Goal: Task Accomplishment & Management: Manage account settings

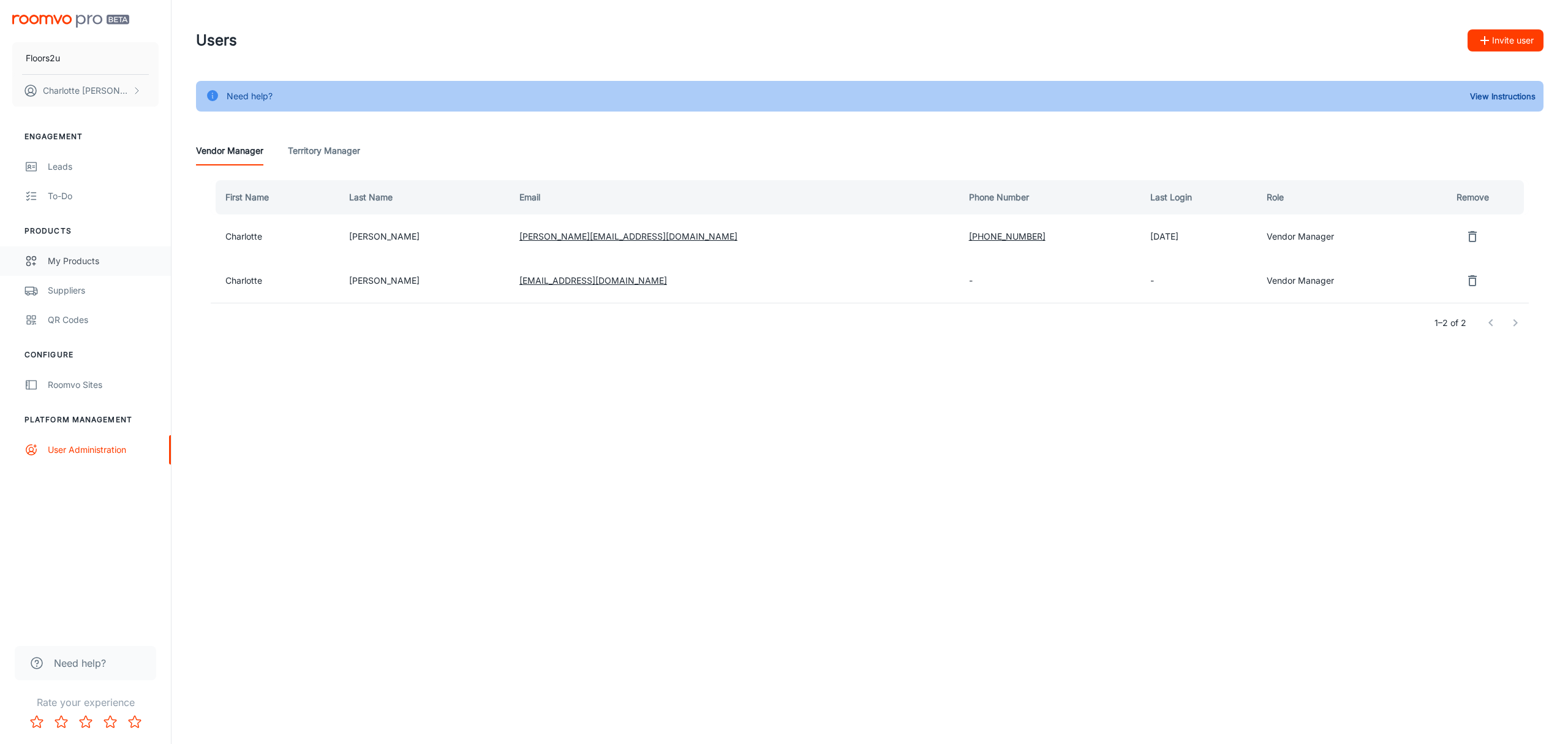
click at [69, 259] on div "My Products" at bounding box center [103, 261] width 111 height 13
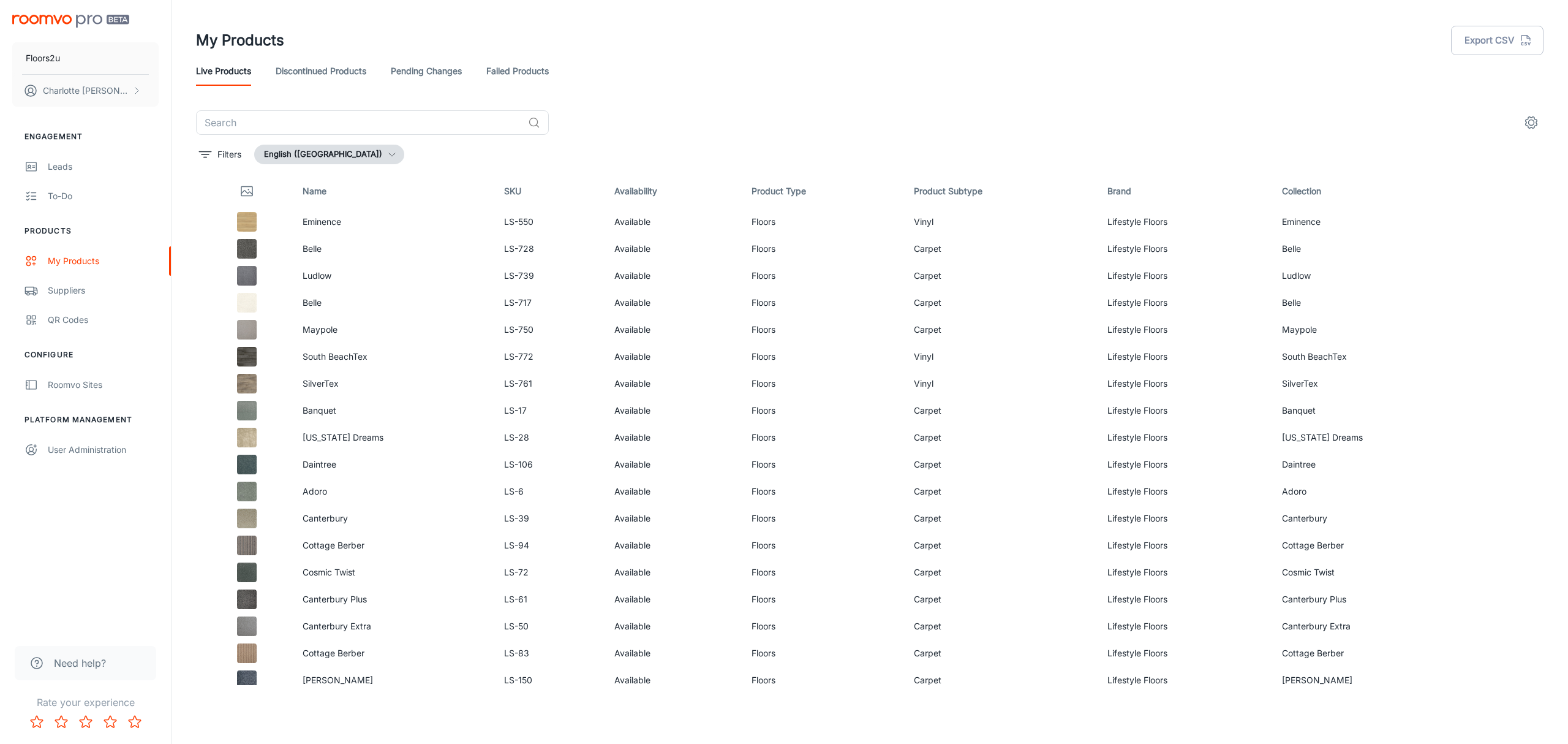
click at [343, 81] on link "Discontinued Products" at bounding box center [321, 71] width 91 height 30
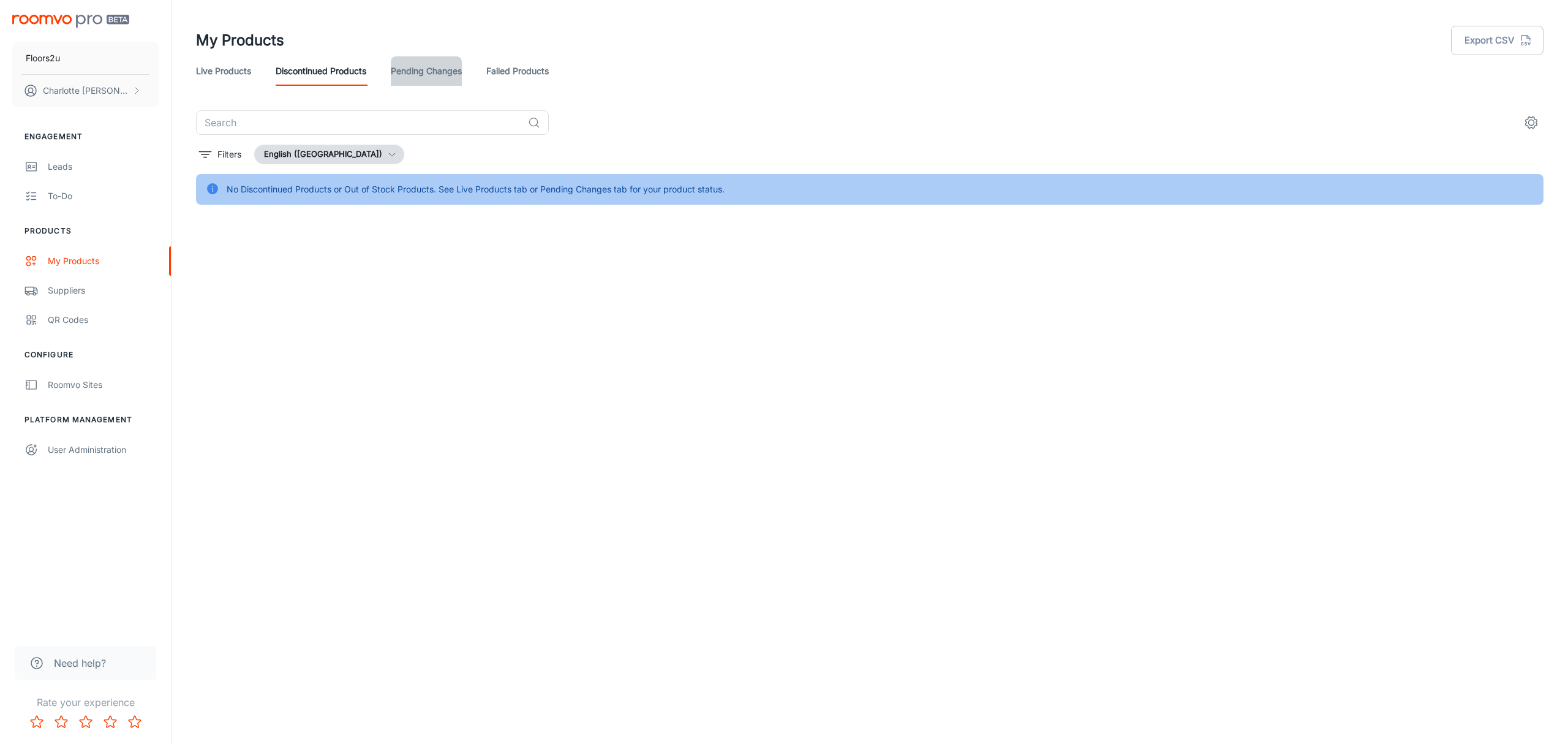
click at [397, 62] on link "Pending Changes" at bounding box center [426, 71] width 71 height 30
click at [240, 69] on link "Live Products" at bounding box center [223, 71] width 55 height 30
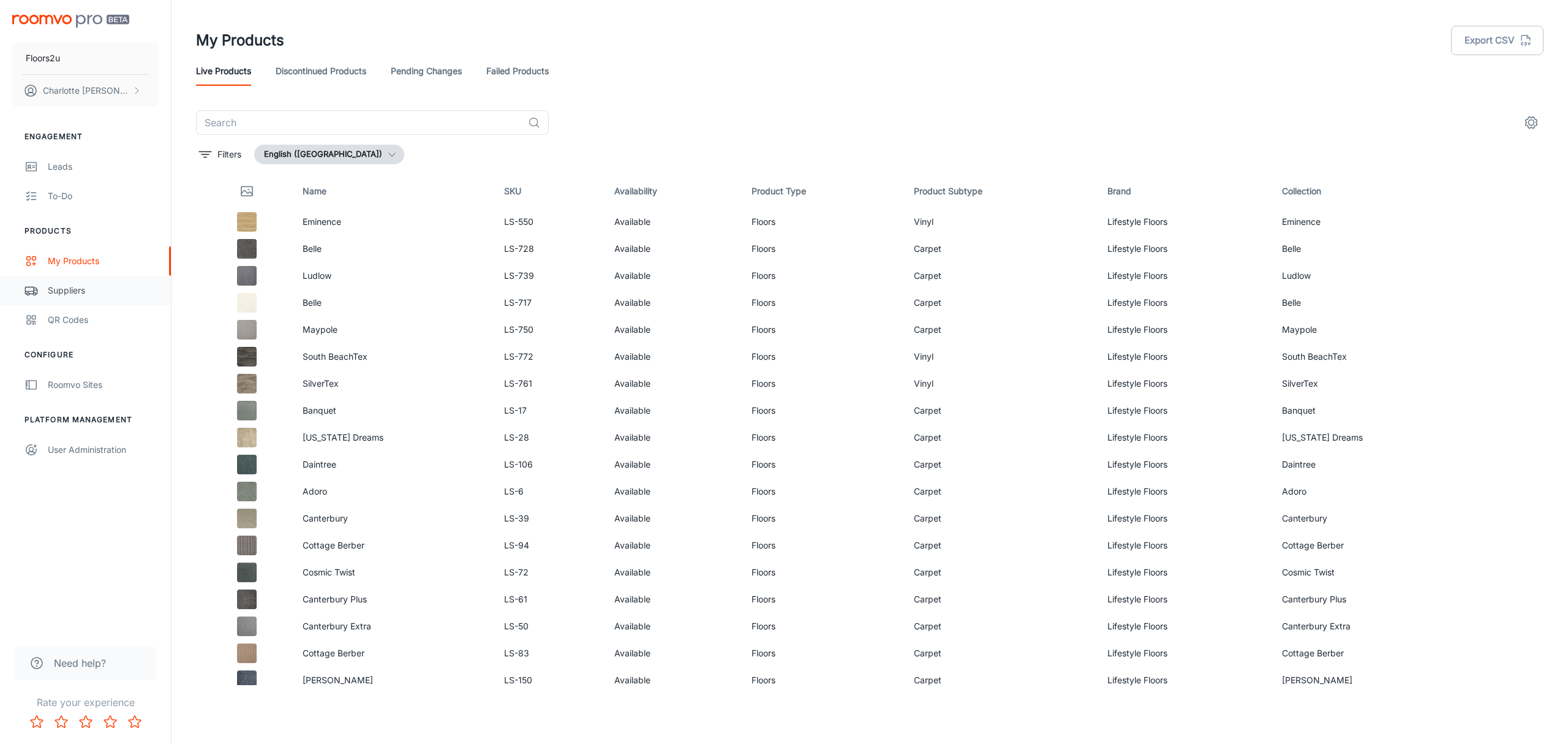
click at [75, 282] on link "Suppliers" at bounding box center [86, 290] width 171 height 30
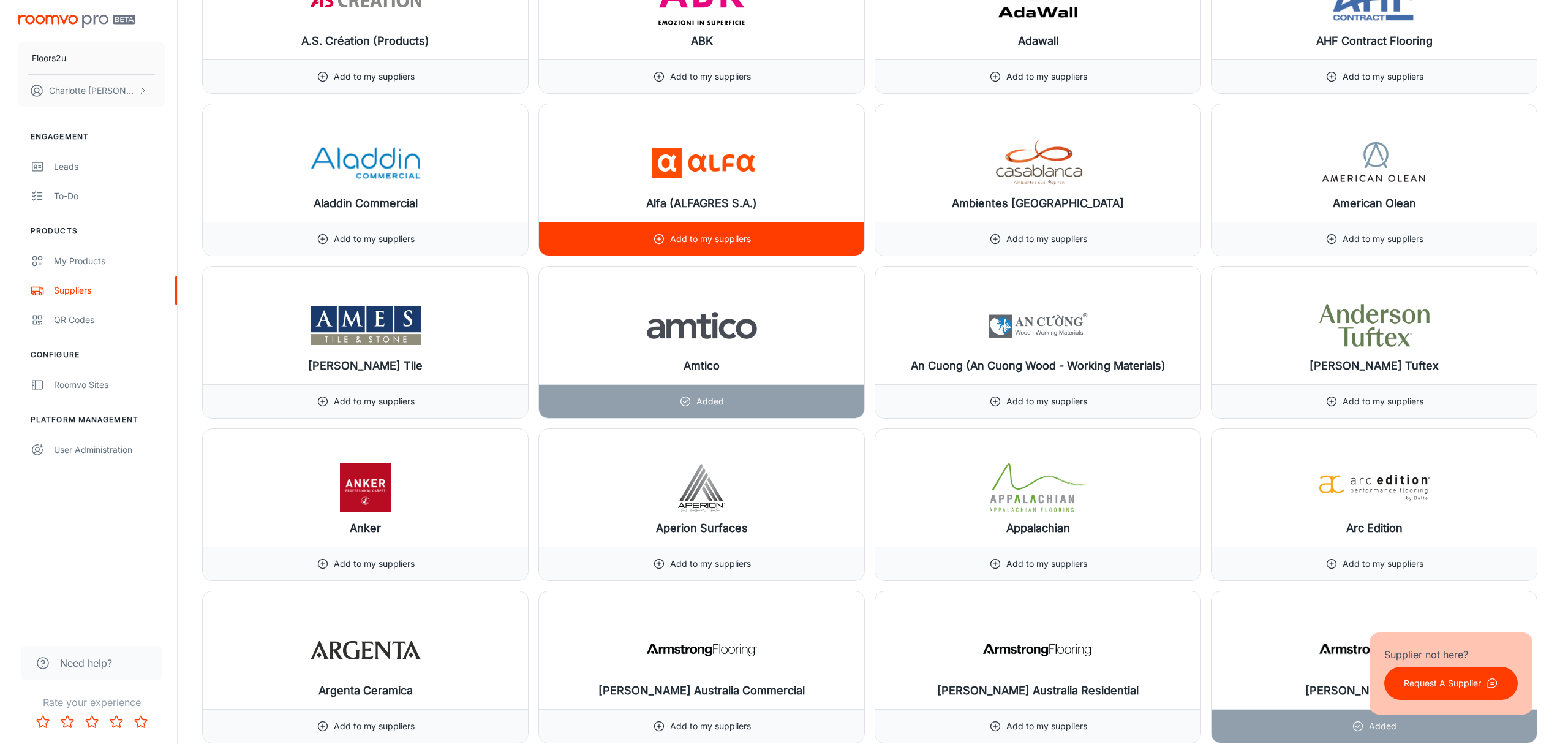
scroll to position [1117, 0]
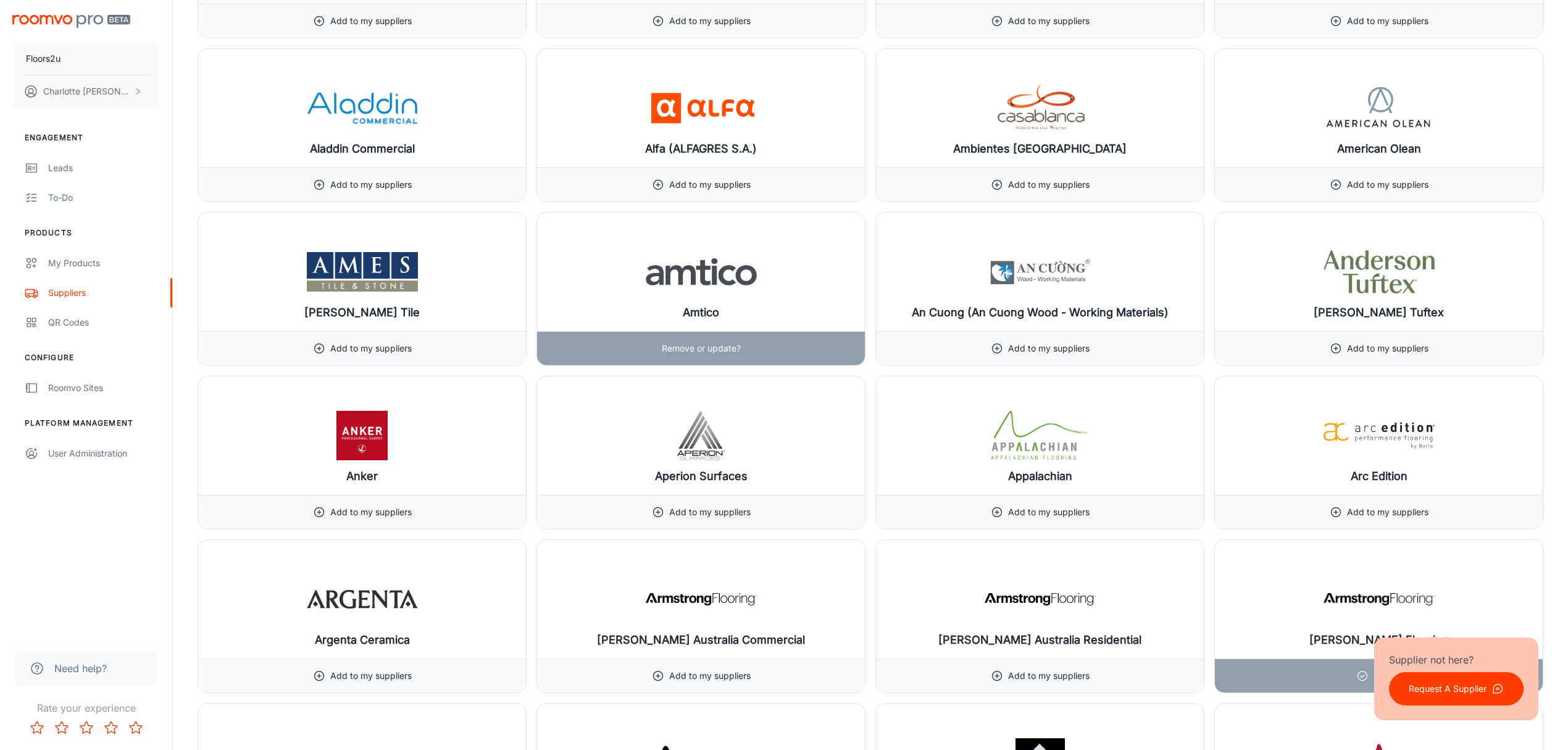
click at [672, 270] on img at bounding box center [701, 271] width 111 height 49
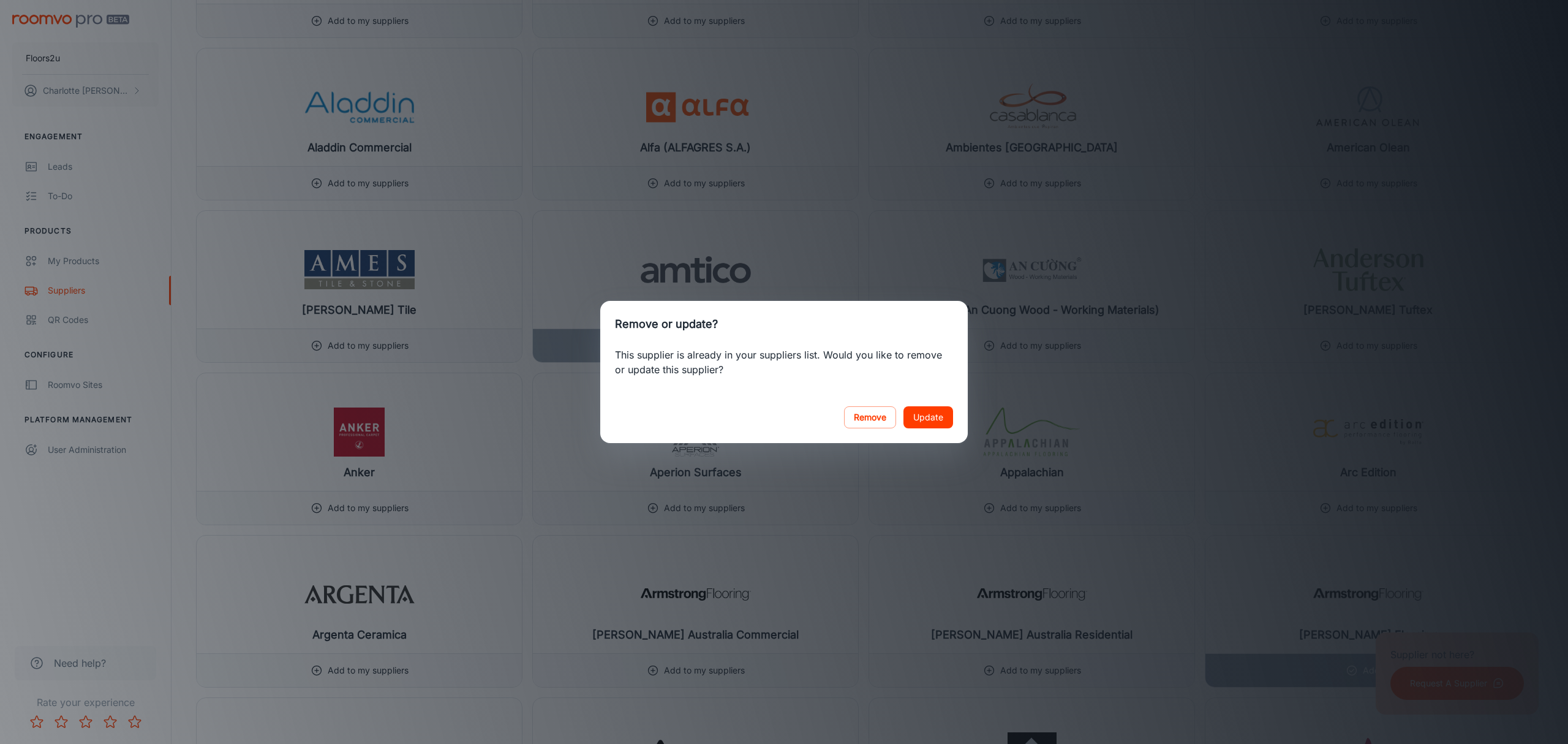
click at [926, 254] on div "Remove or update? This supplier is already in your suppliers list. Would you li…" at bounding box center [784, 372] width 1568 height 744
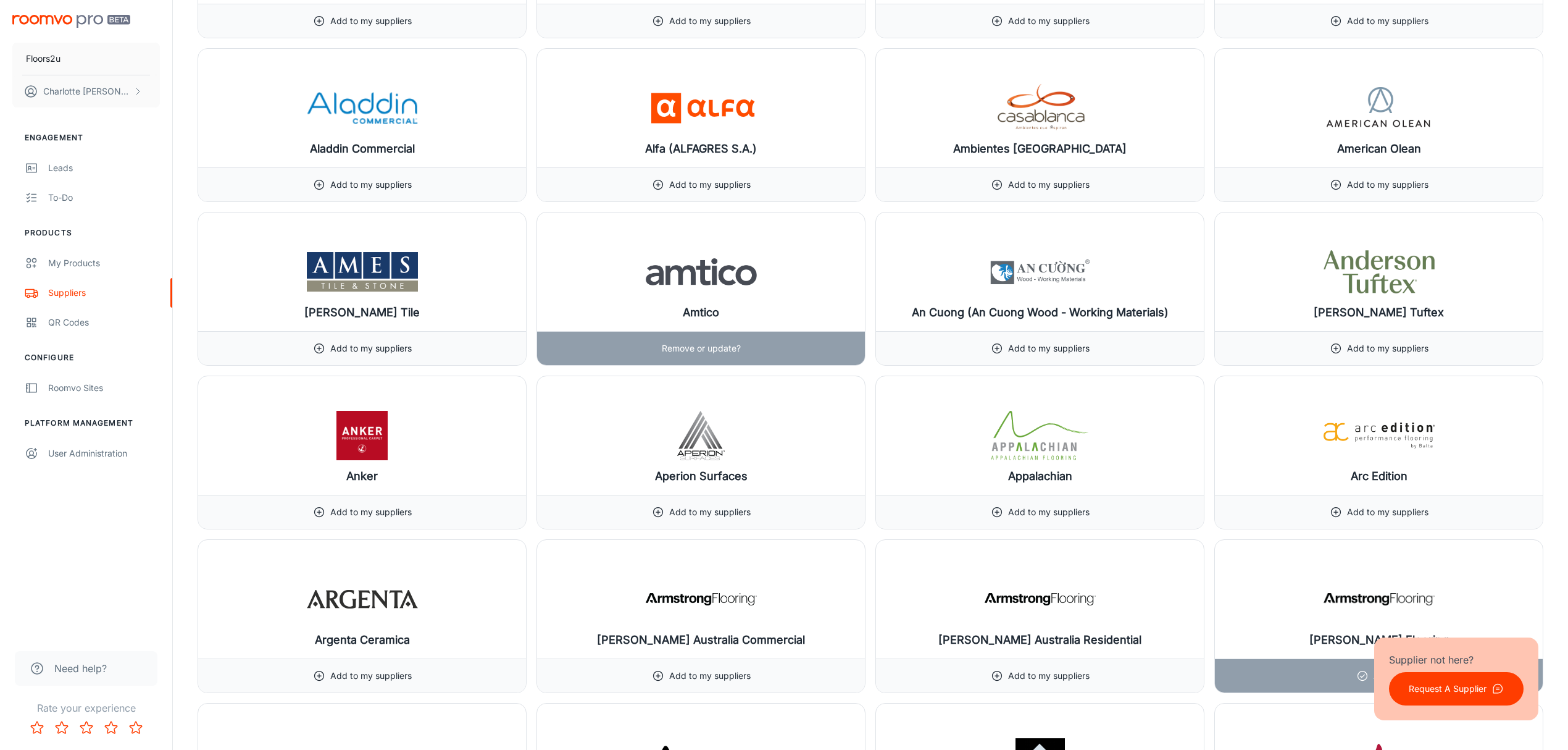
click at [766, 265] on div "Amtico" at bounding box center [701, 271] width 328 height 119
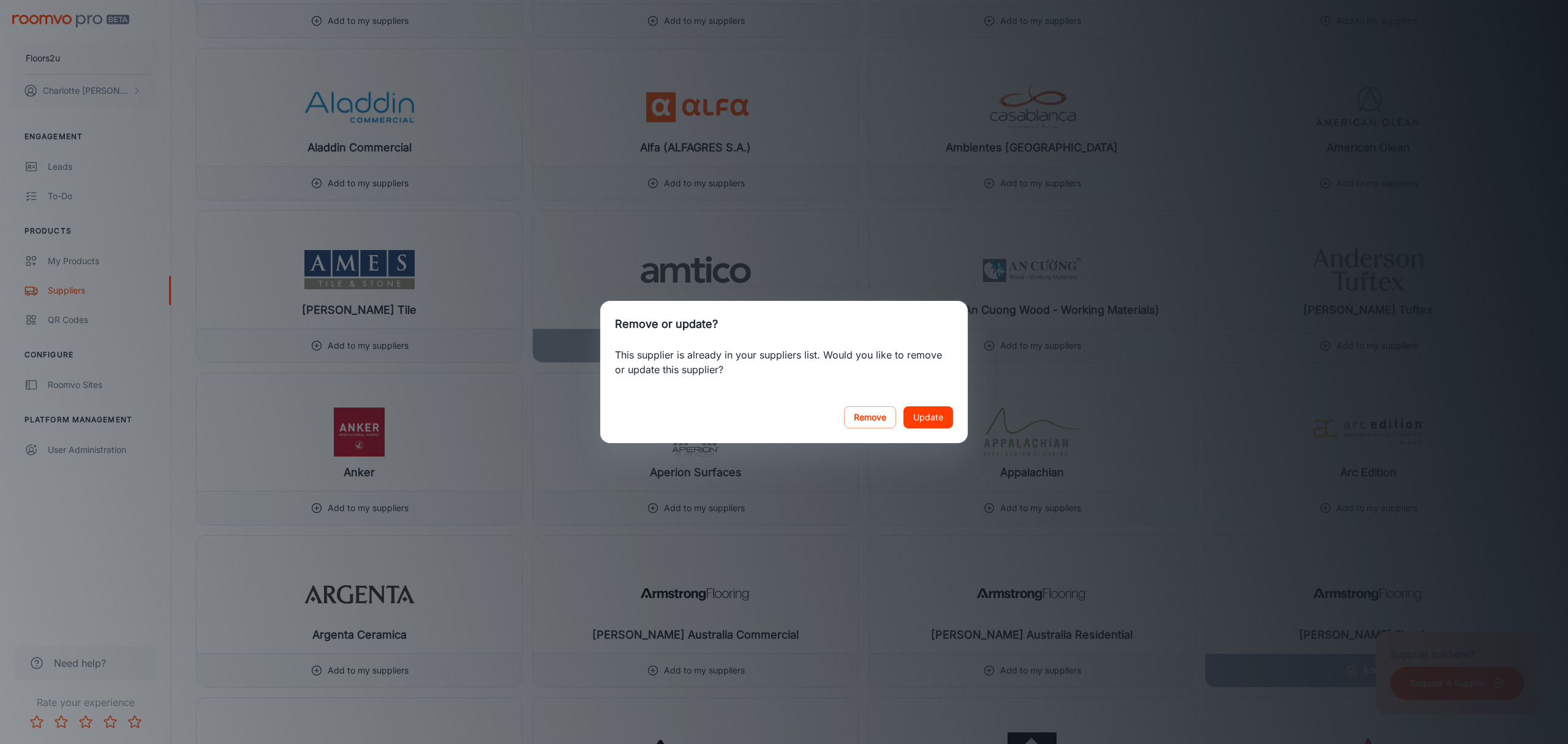
click at [925, 418] on button "Update" at bounding box center [928, 417] width 50 height 22
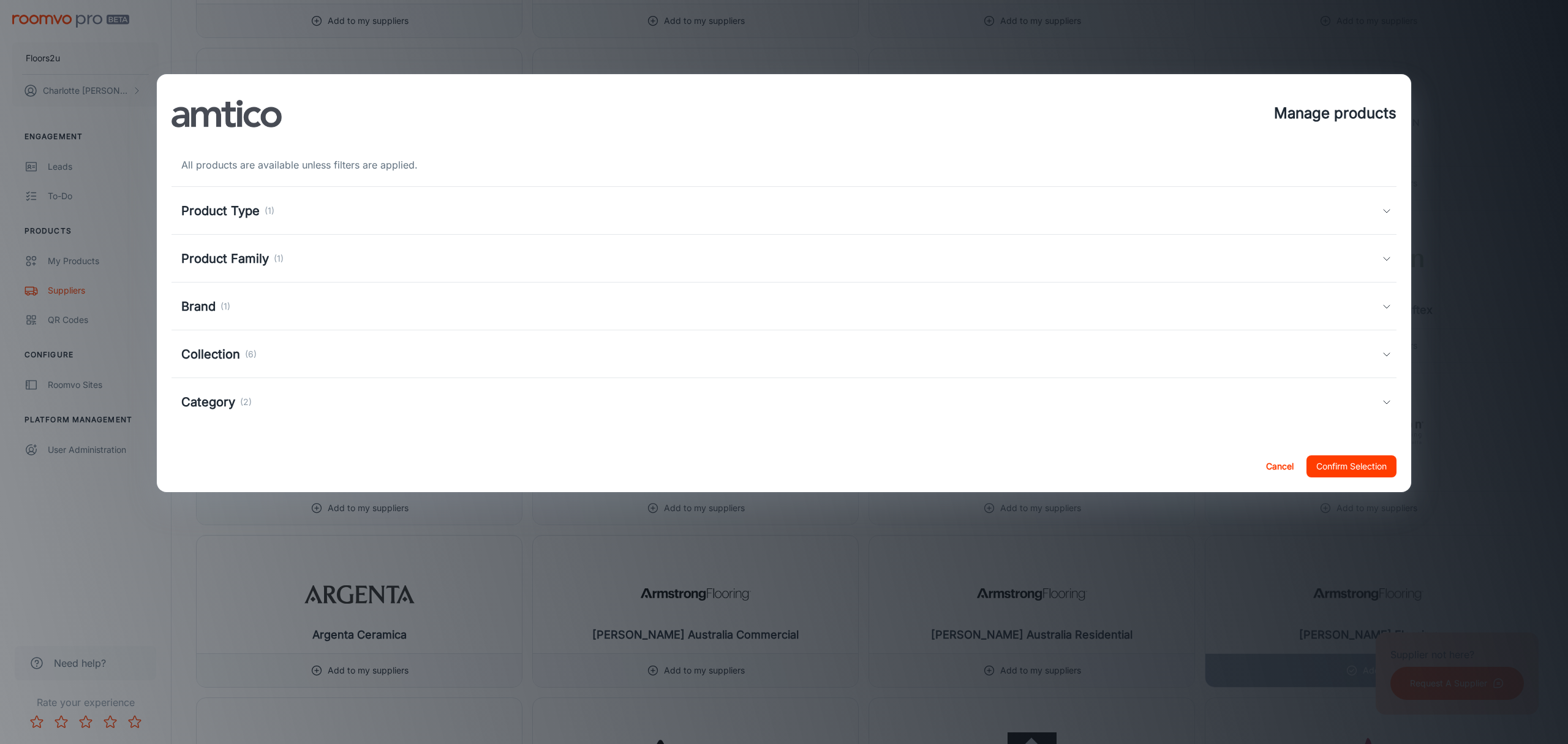
click at [255, 211] on h5 "Product Type" at bounding box center [220, 211] width 79 height 18
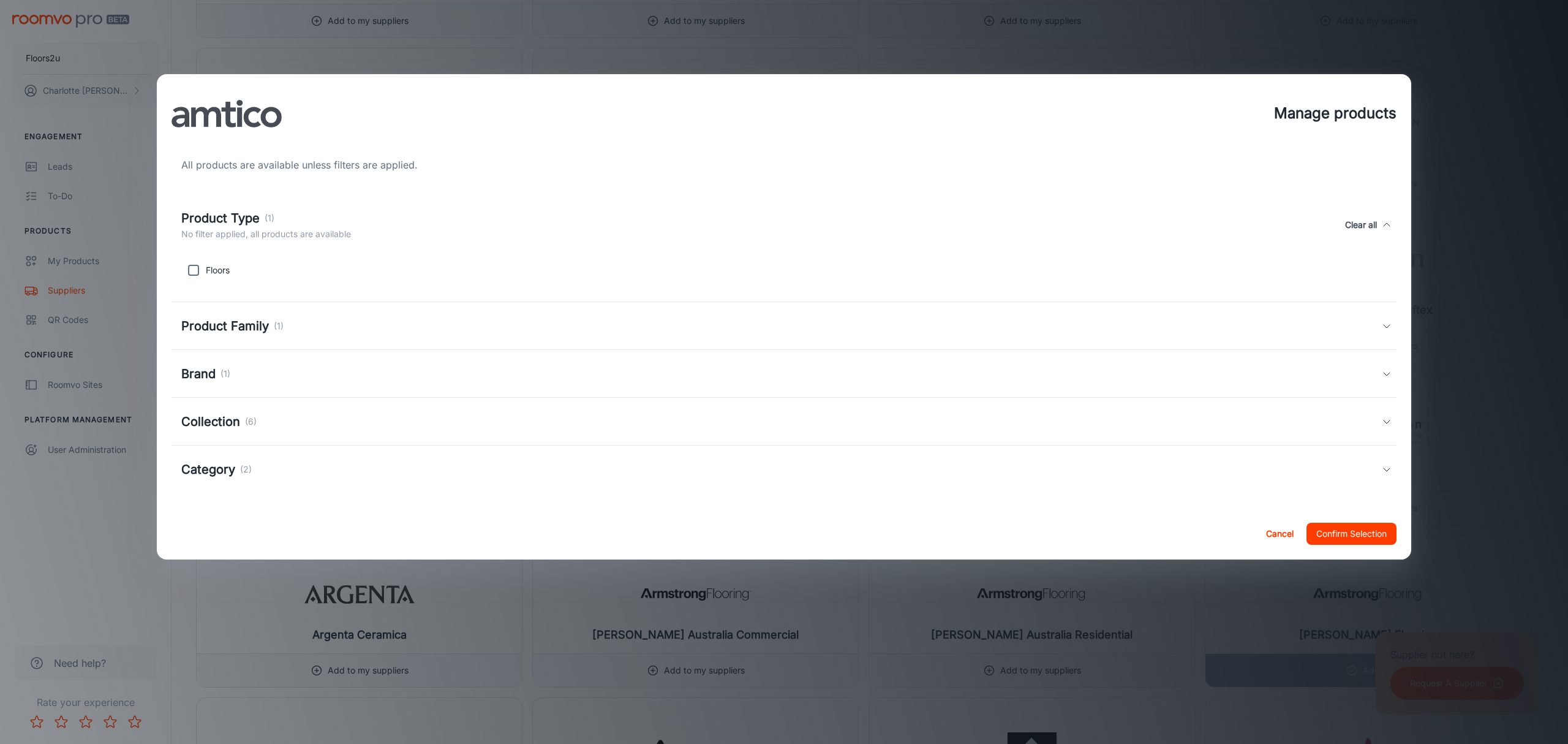
click at [212, 268] on p "Floors" at bounding box center [217, 269] width 24 height 13
click at [246, 330] on h5 "Product Family" at bounding box center [225, 325] width 87 height 18
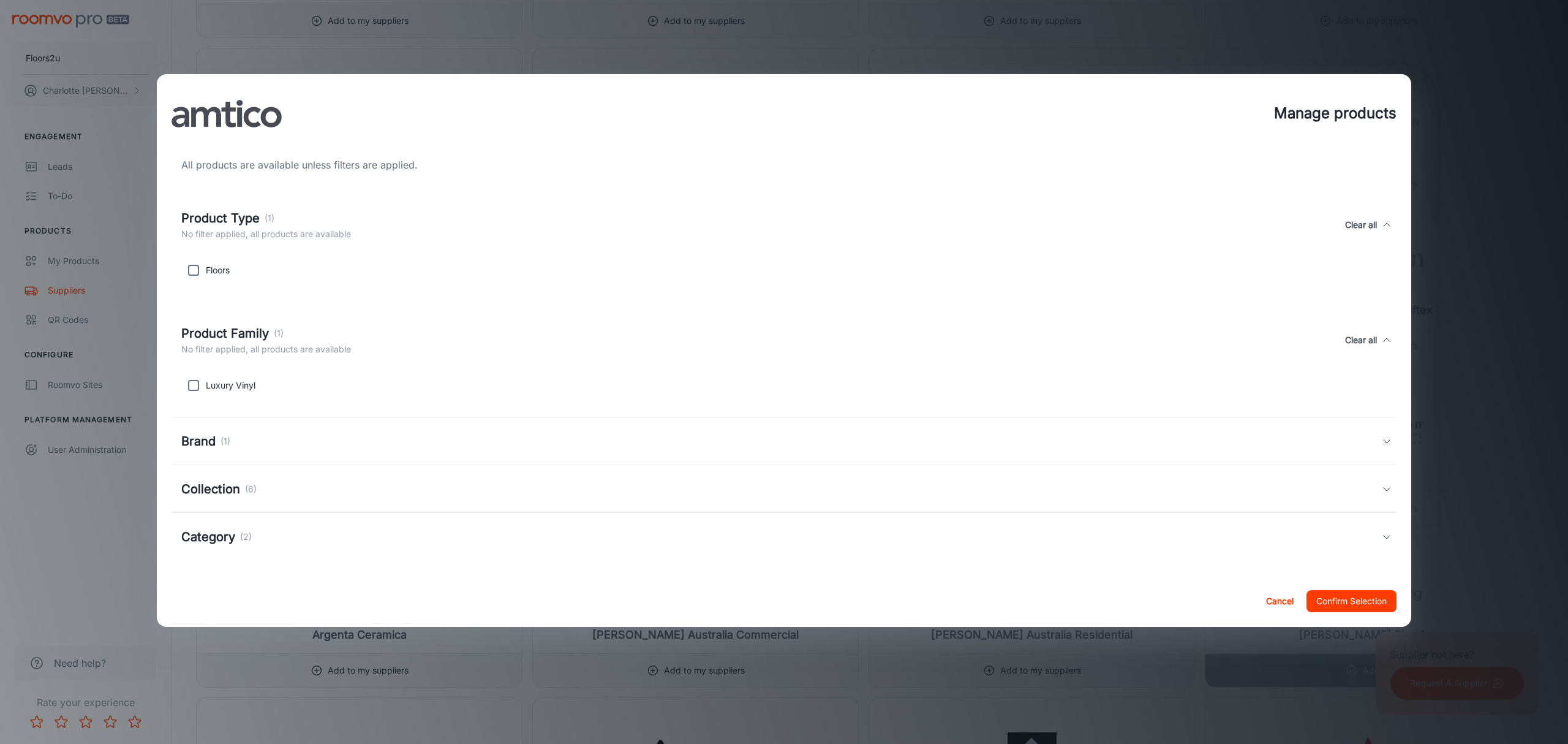
click at [213, 442] on h5 "Brand" at bounding box center [198, 441] width 34 height 18
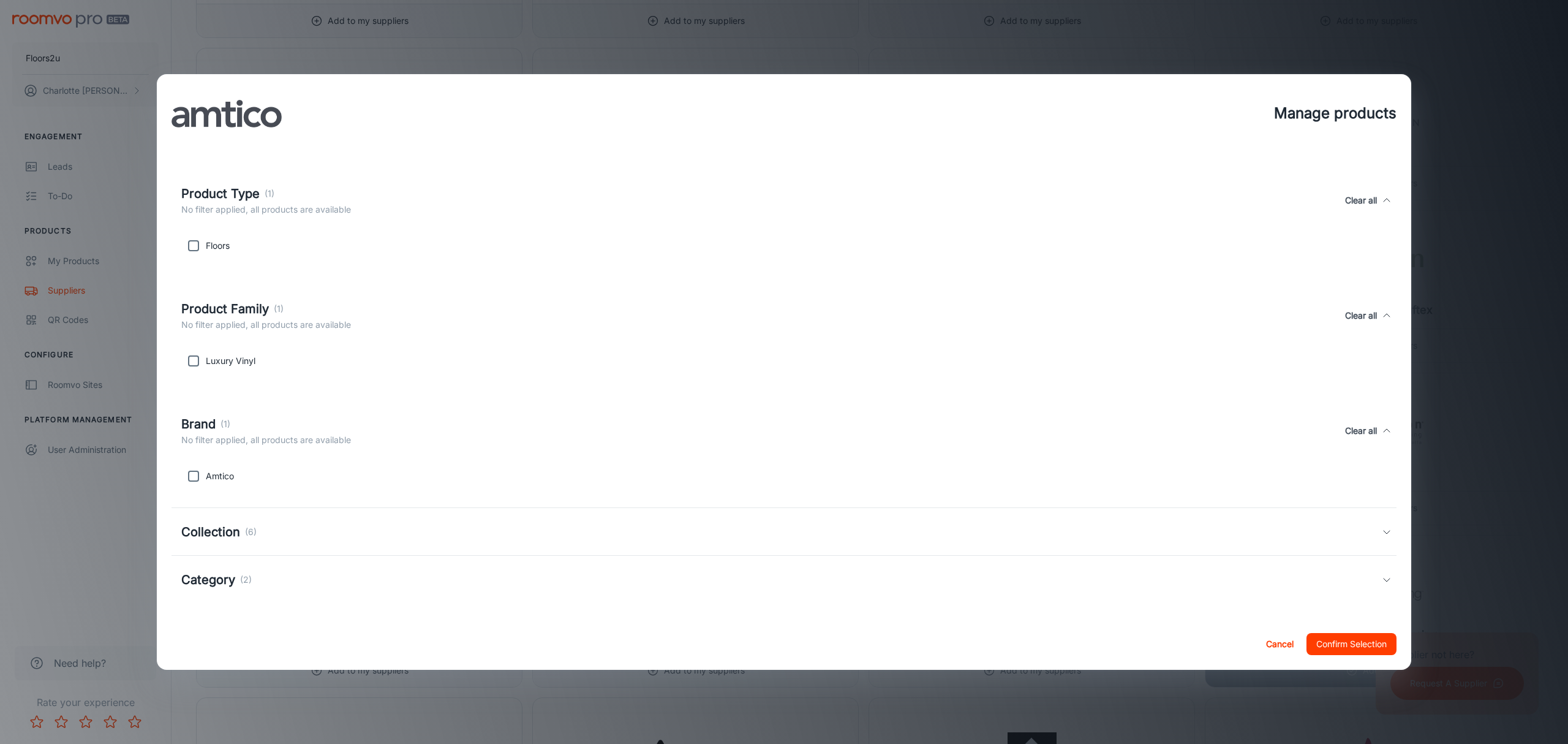
click at [208, 523] on h5 "Collection" at bounding box center [210, 532] width 59 height 18
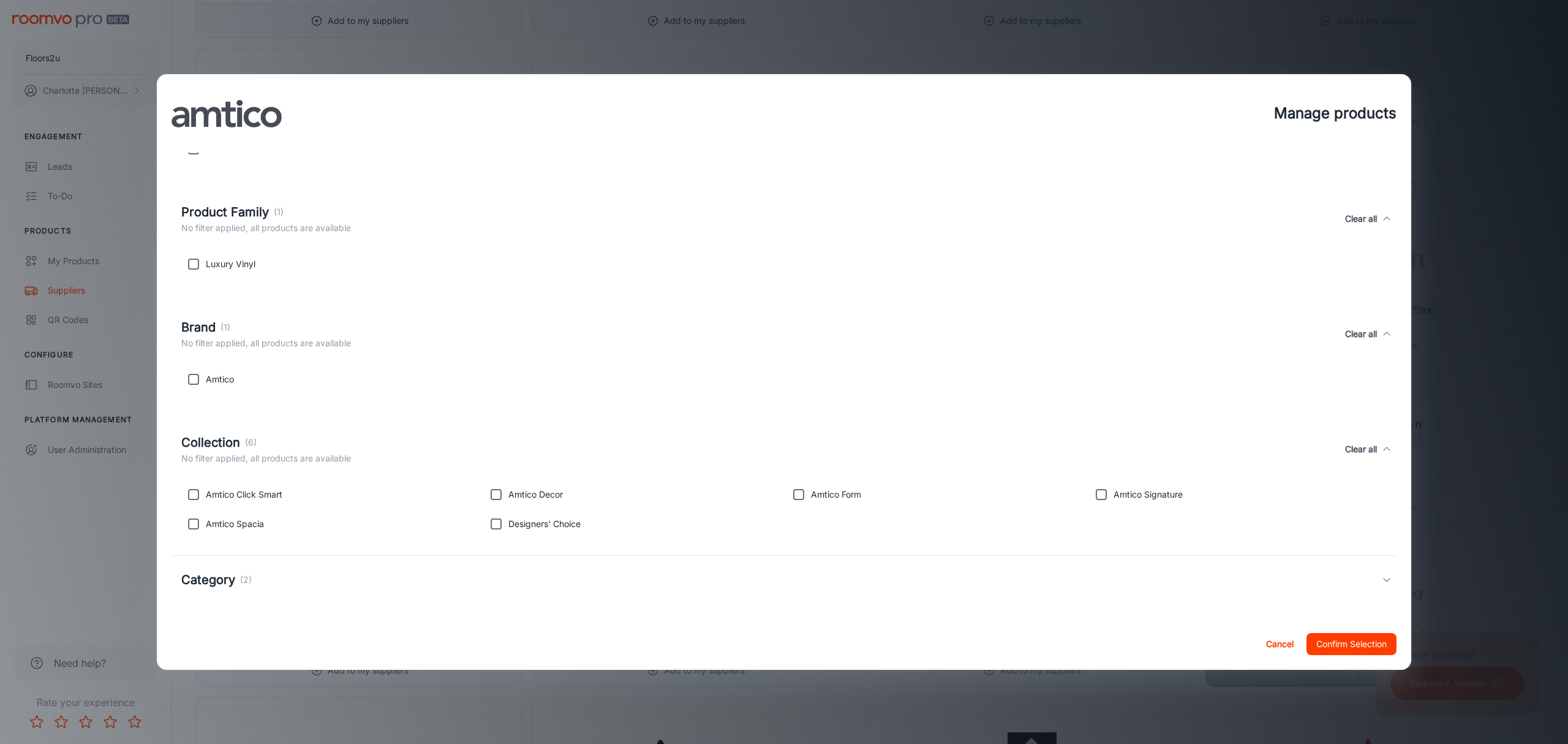
click at [216, 579] on h5 "Category" at bounding box center [208, 579] width 54 height 18
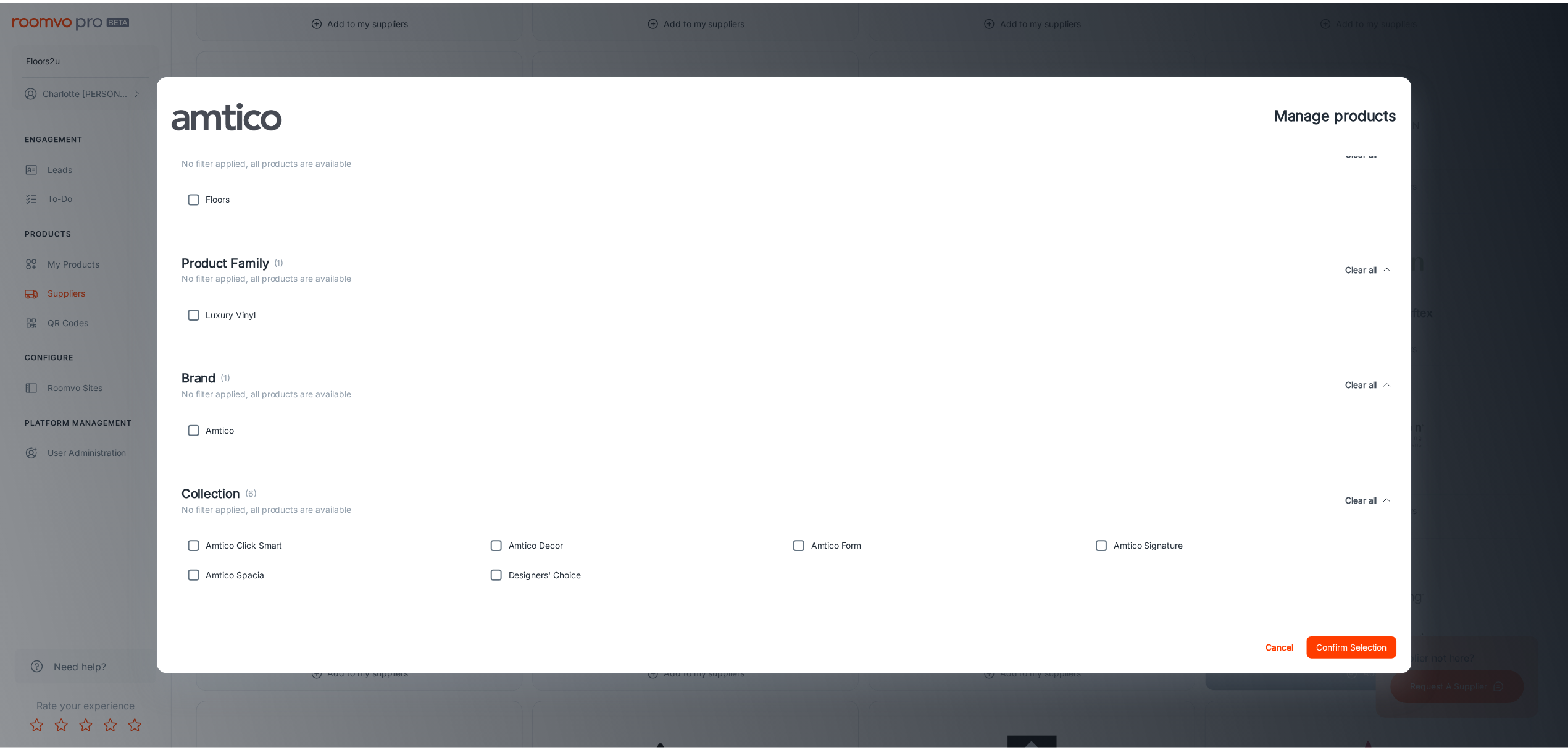
scroll to position [0, 0]
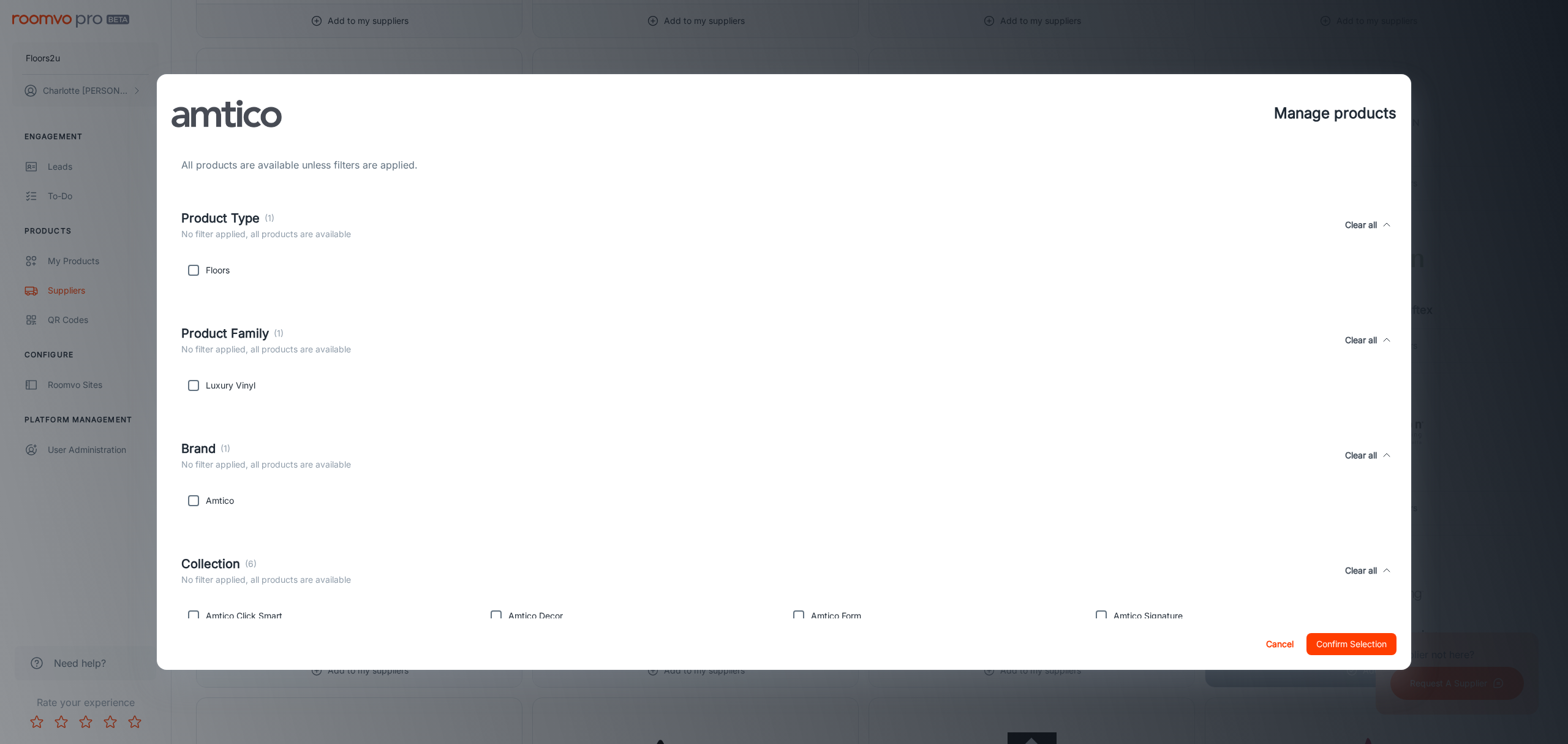
click at [1273, 650] on button "Cancel" at bounding box center [1280, 643] width 39 height 22
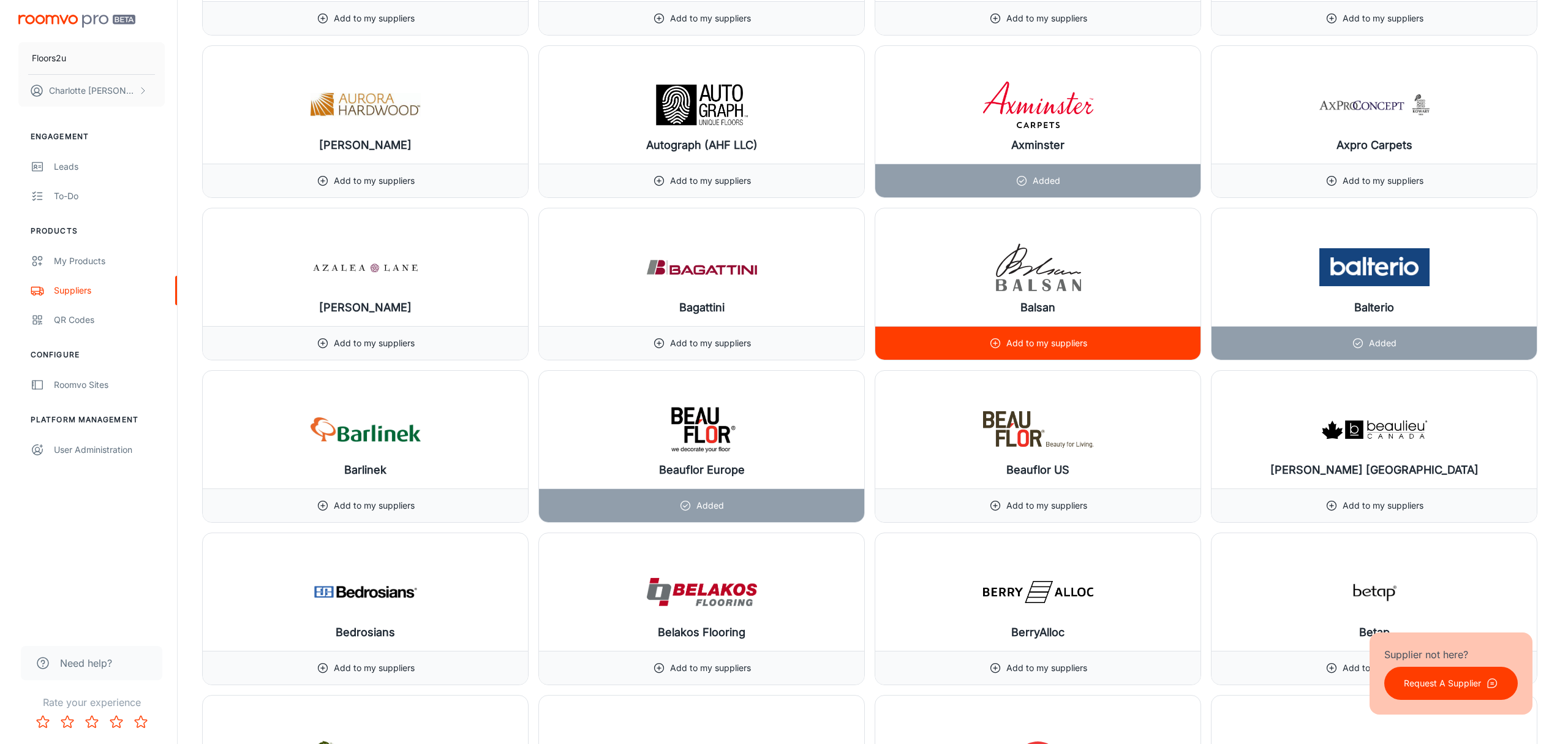
scroll to position [2098, 0]
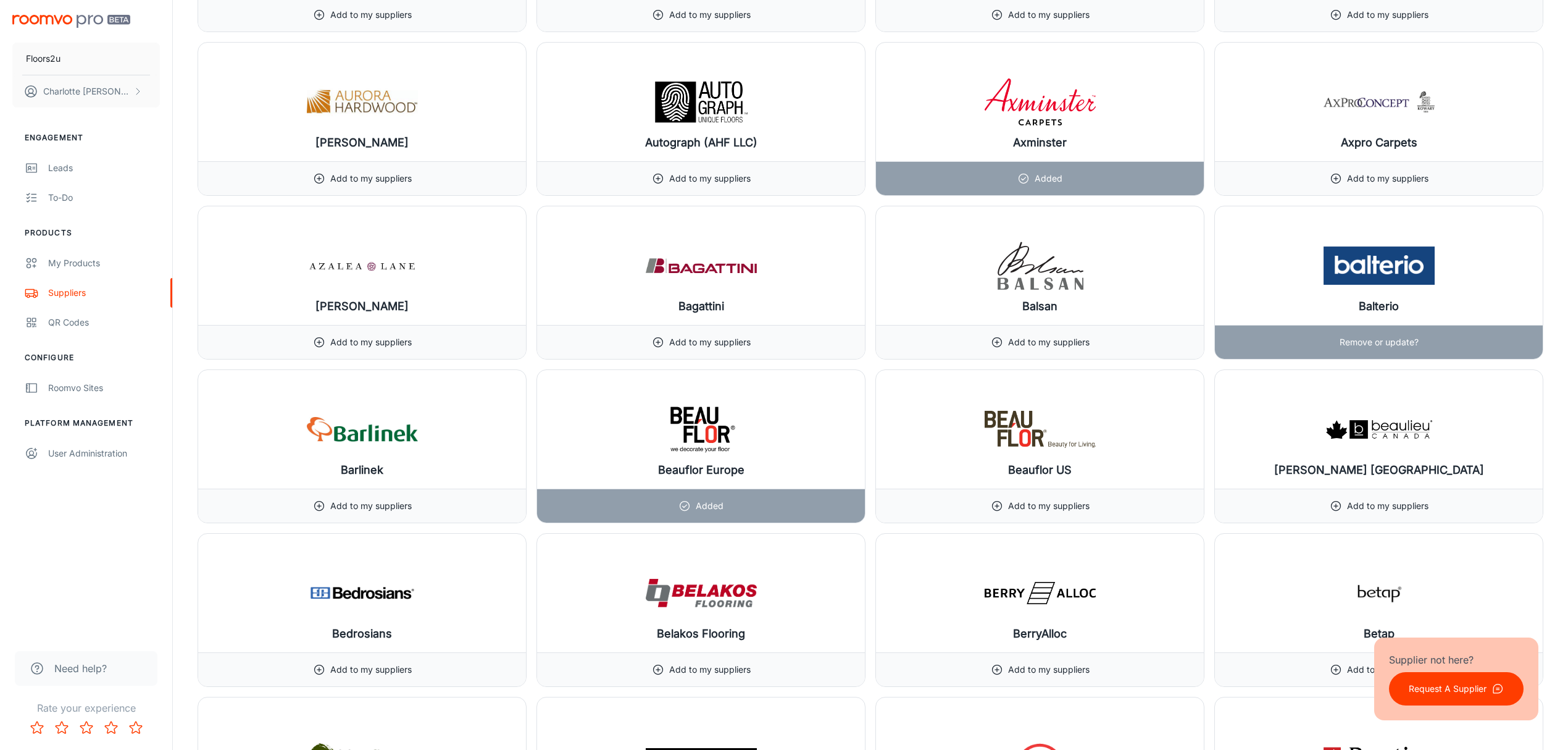
click at [1328, 286] on img at bounding box center [1379, 265] width 111 height 49
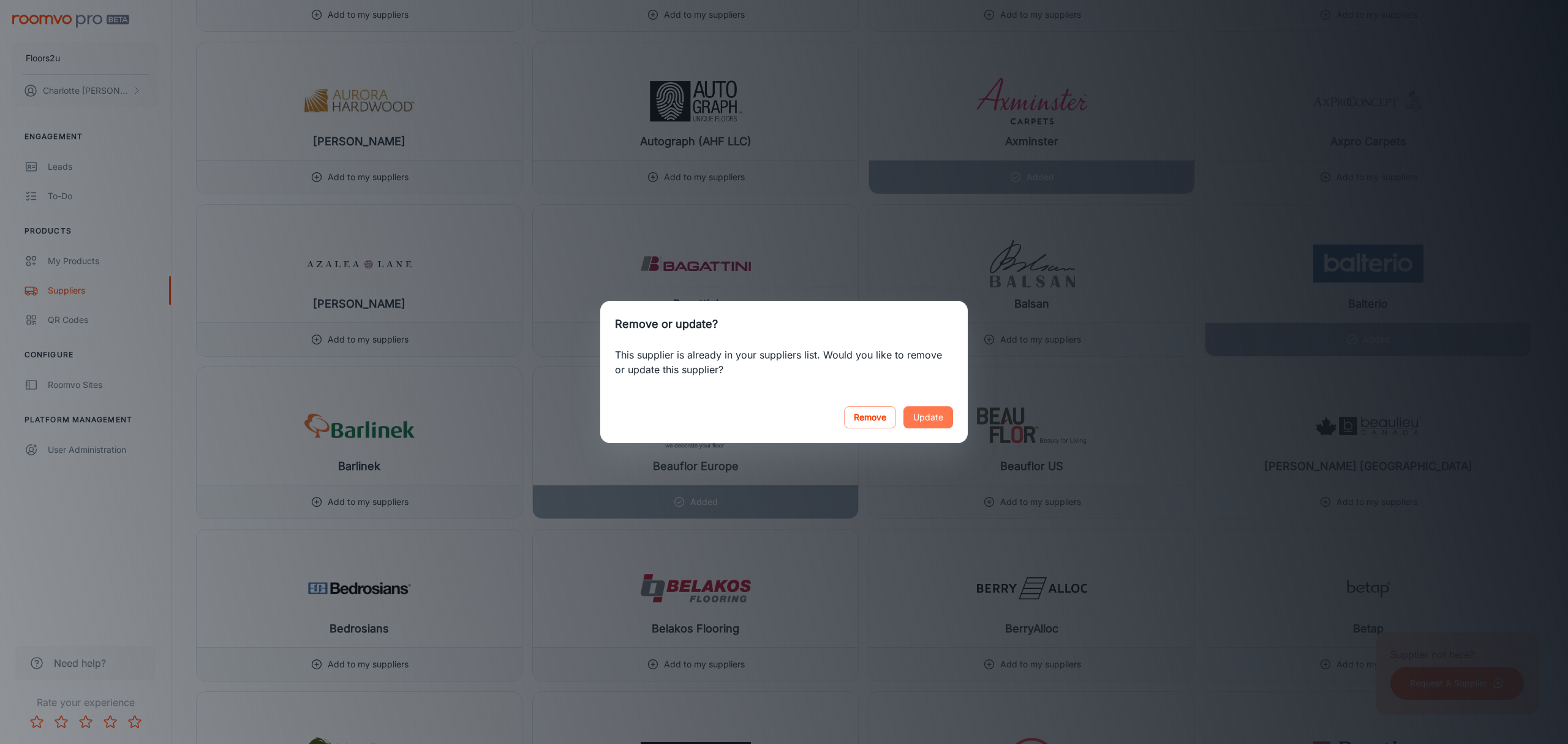
drag, startPoint x: 936, startPoint y: 411, endPoint x: 951, endPoint y: 413, distance: 15.1
click at [934, 411] on button "Update" at bounding box center [928, 417] width 50 height 22
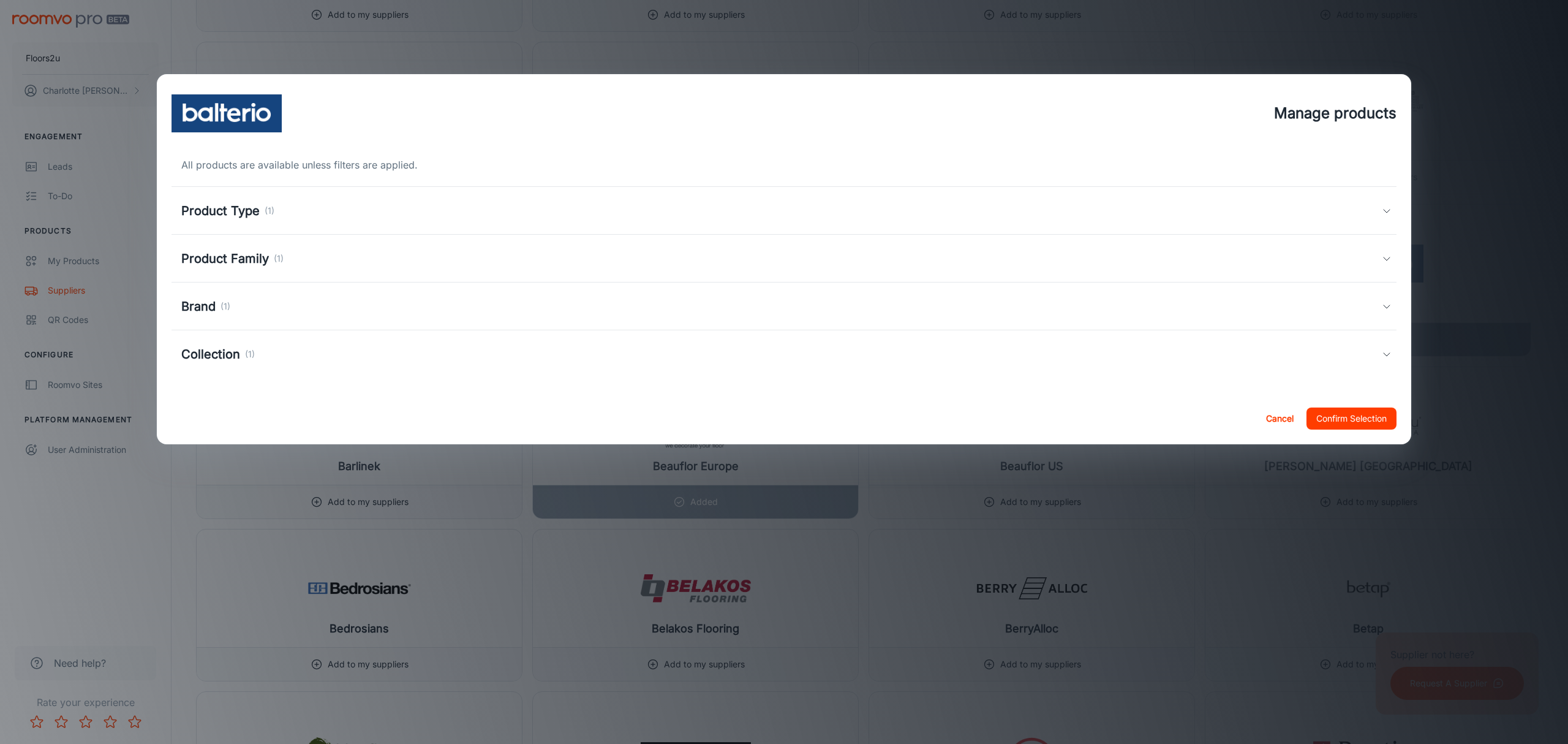
click at [256, 219] on h5 "Product Type" at bounding box center [220, 211] width 79 height 18
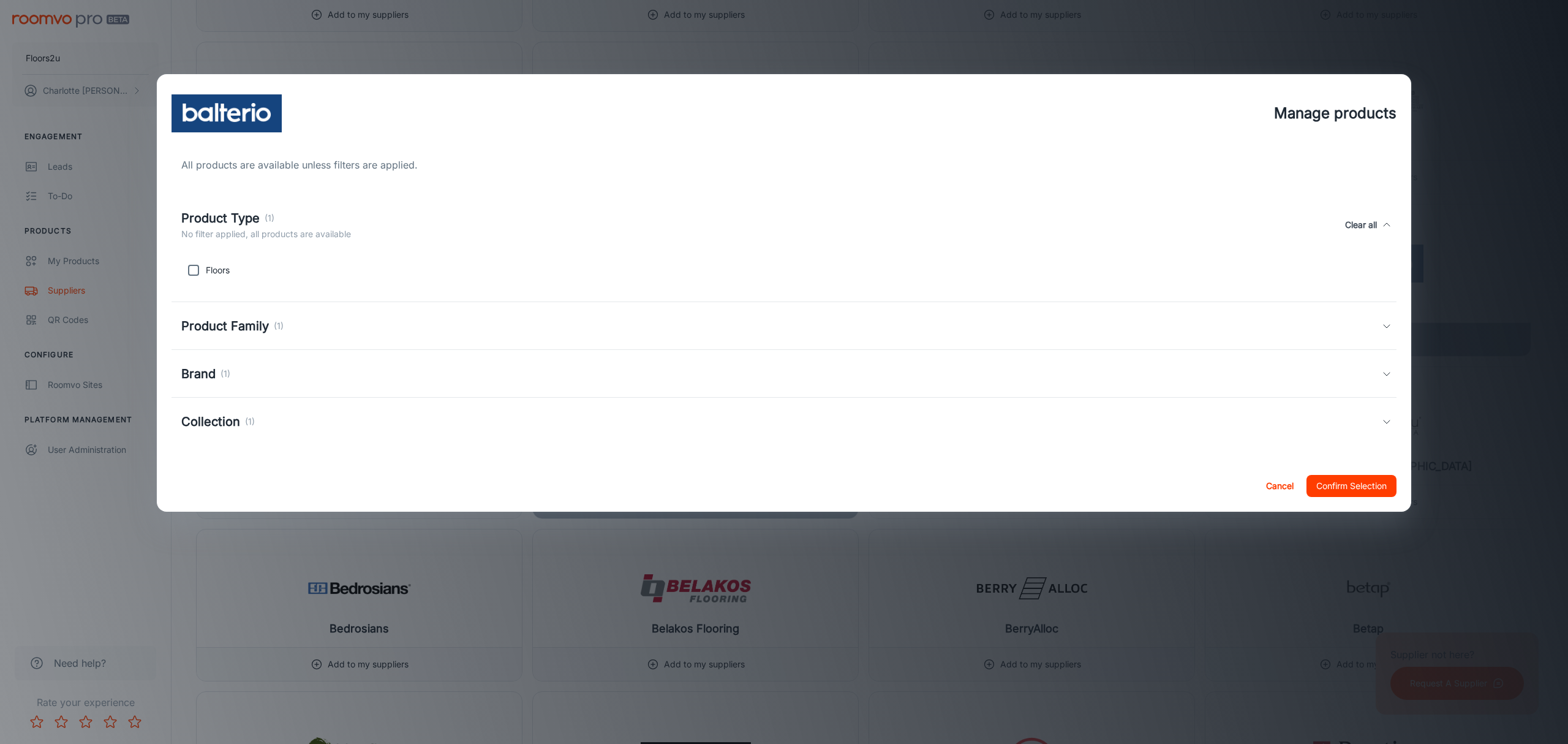
click at [224, 322] on h5 "Product Family" at bounding box center [225, 325] width 87 height 18
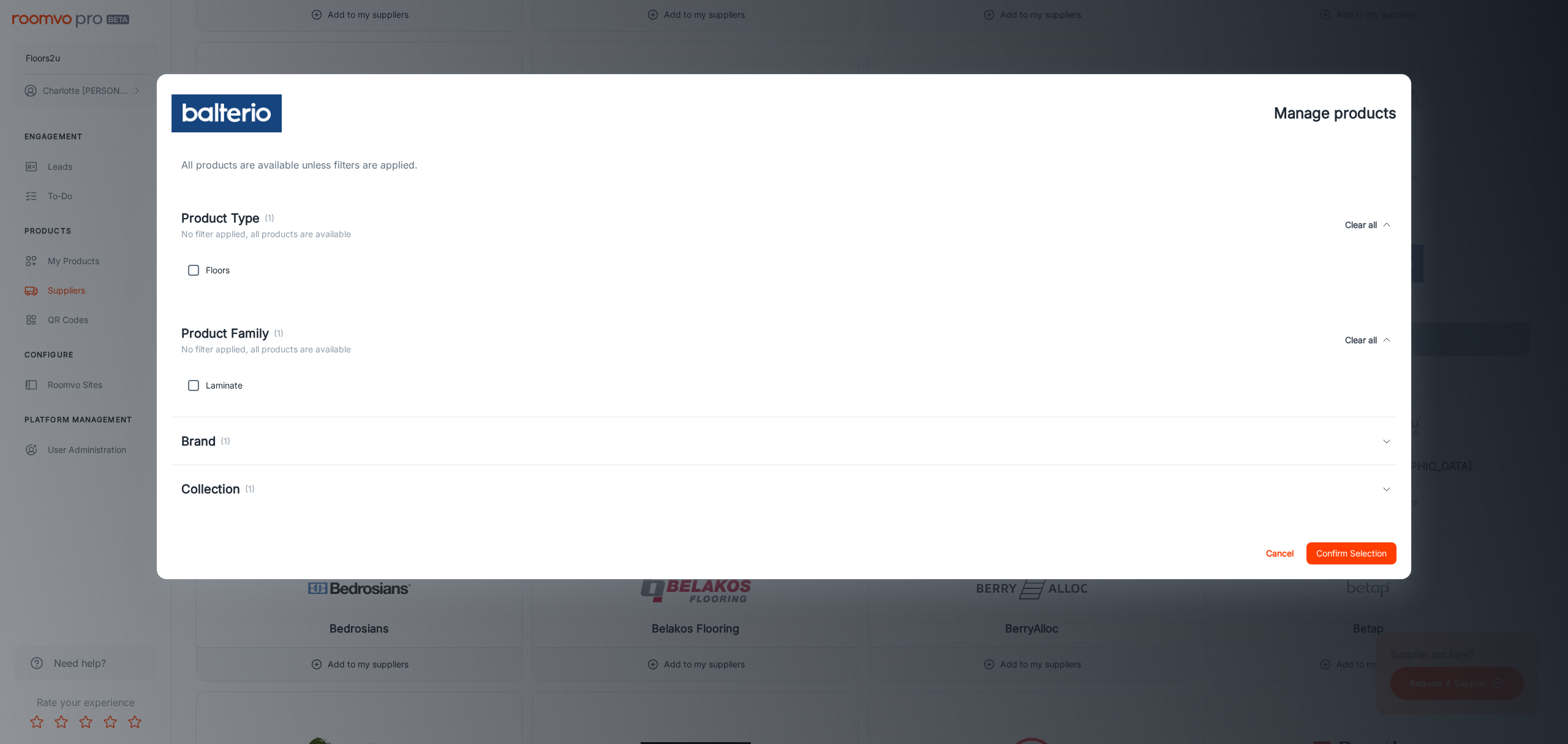
click at [216, 442] on div "Brand (1)" at bounding box center [205, 441] width 49 height 18
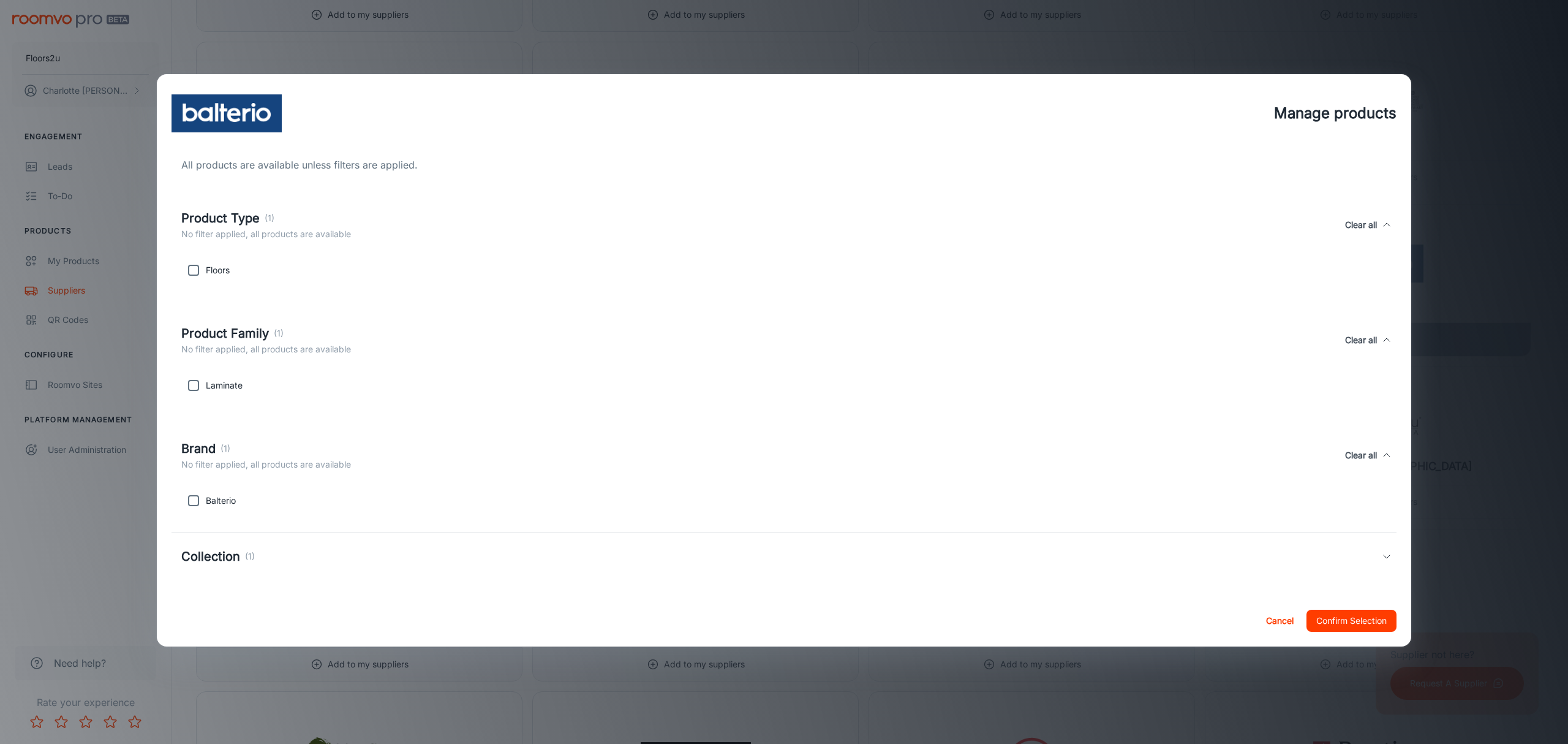
click at [211, 554] on h5 "Collection" at bounding box center [210, 556] width 59 height 18
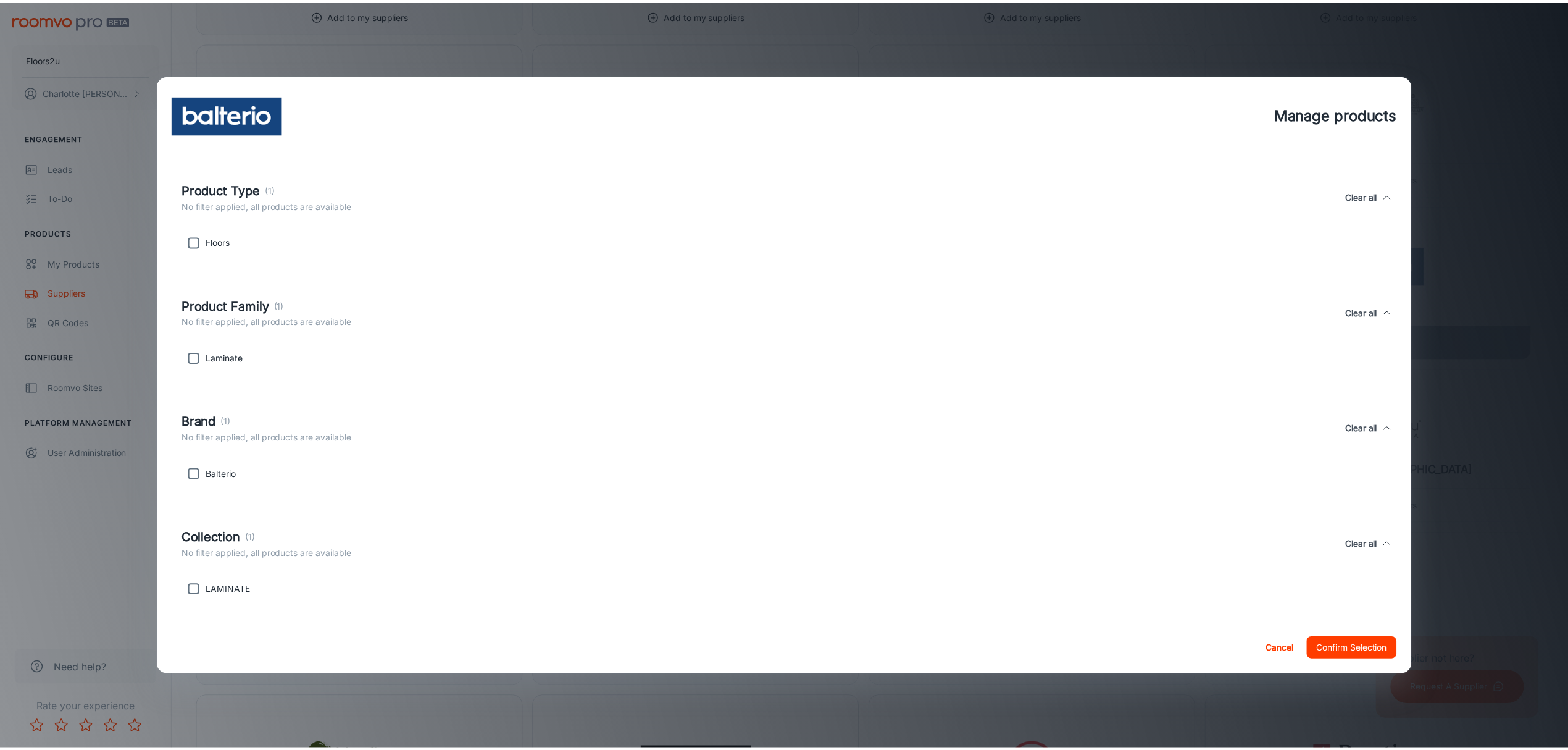
scroll to position [0, 0]
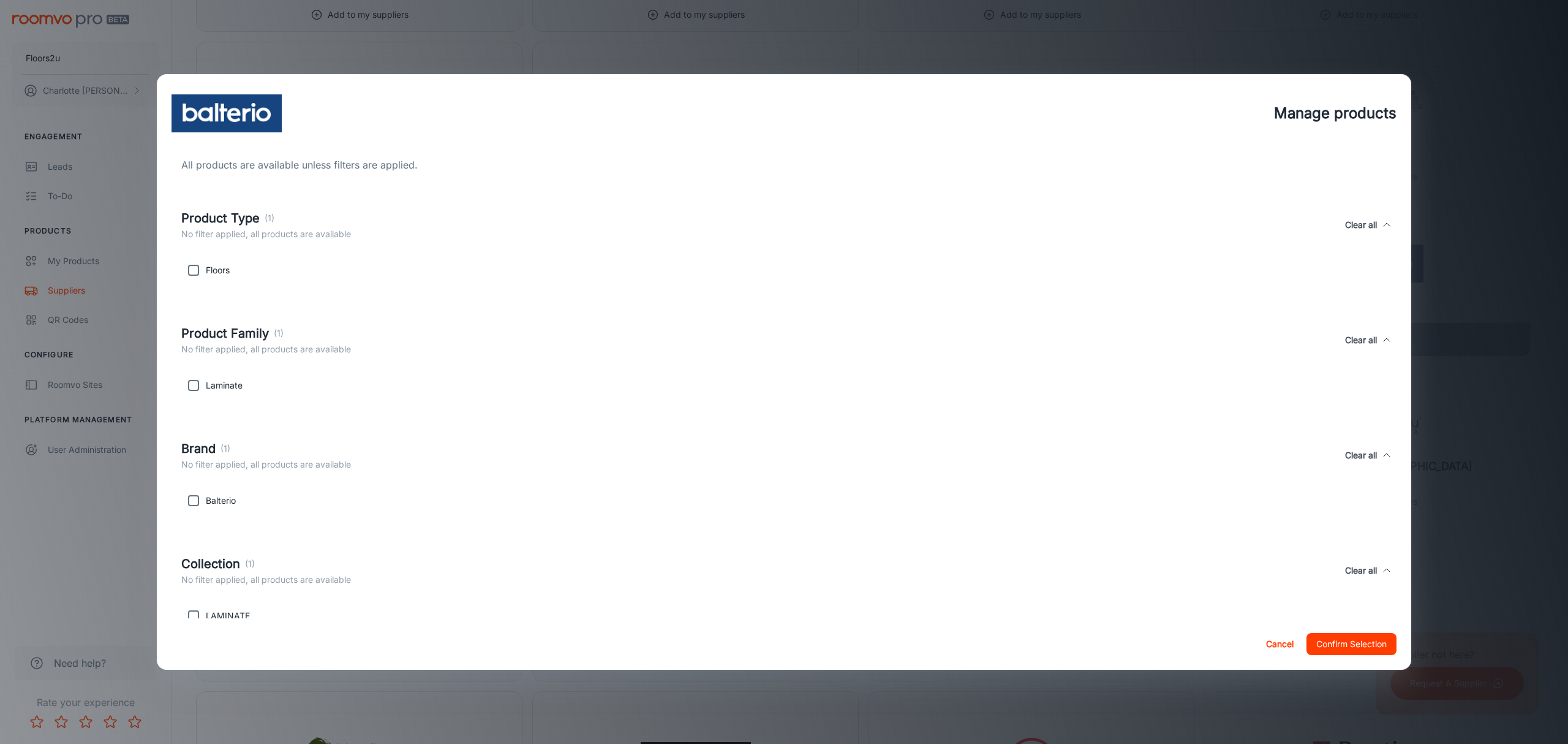
click at [214, 214] on h5 "Product Type" at bounding box center [220, 218] width 79 height 18
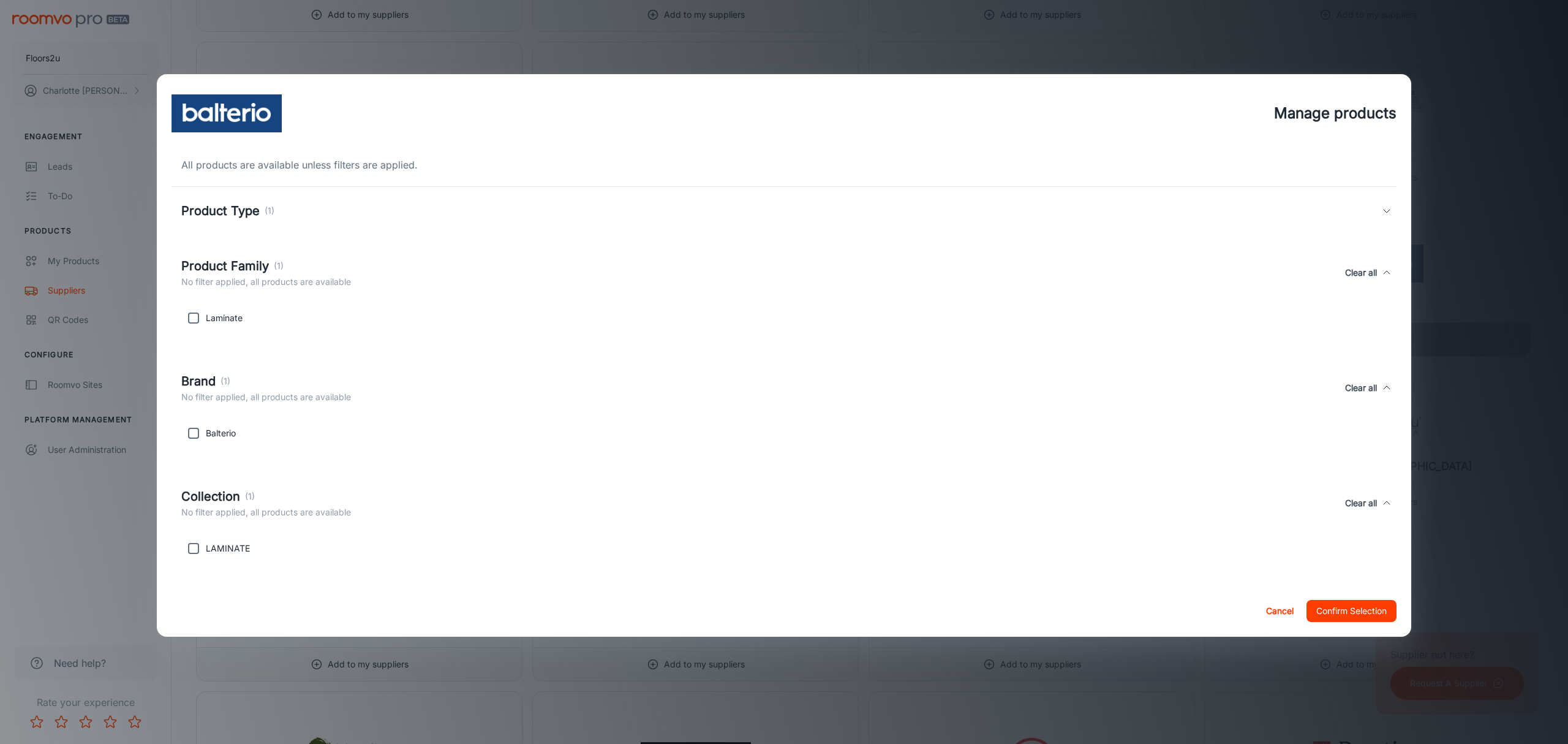
click at [238, 257] on h5 "Product Family" at bounding box center [225, 266] width 87 height 18
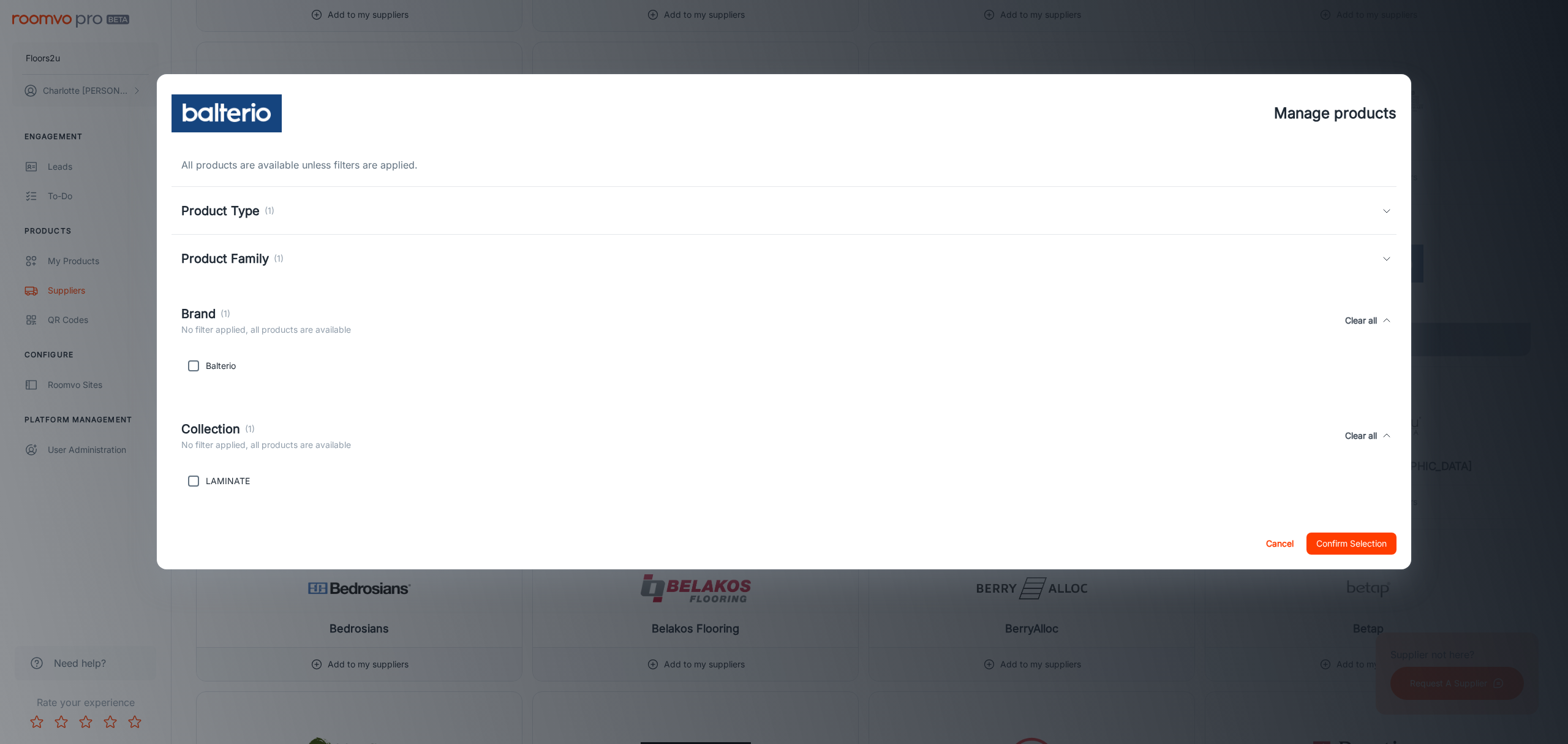
click at [202, 318] on h5 "Brand" at bounding box center [198, 313] width 34 height 18
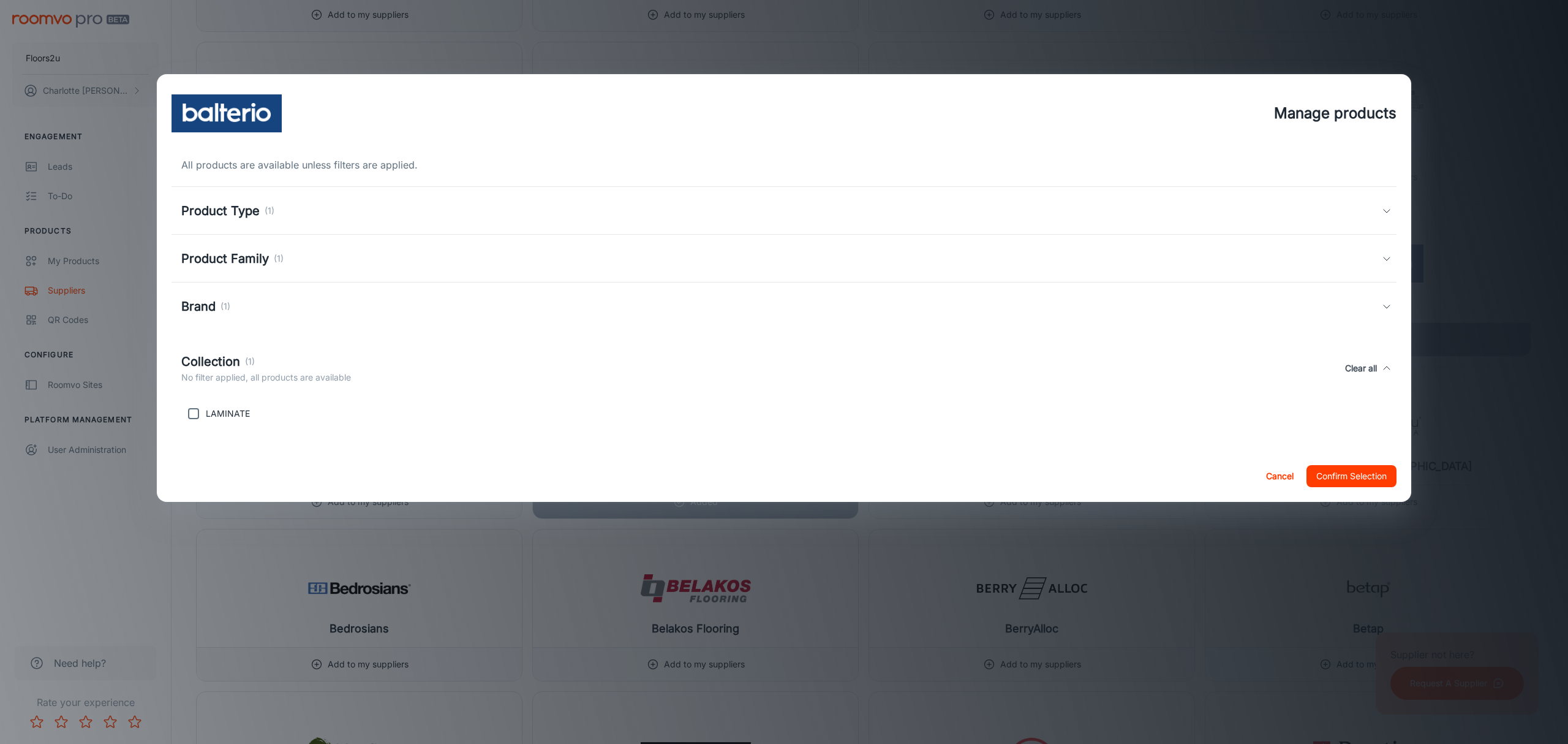
click at [212, 371] on p "No filter applied, all products are available" at bounding box center [266, 377] width 170 height 13
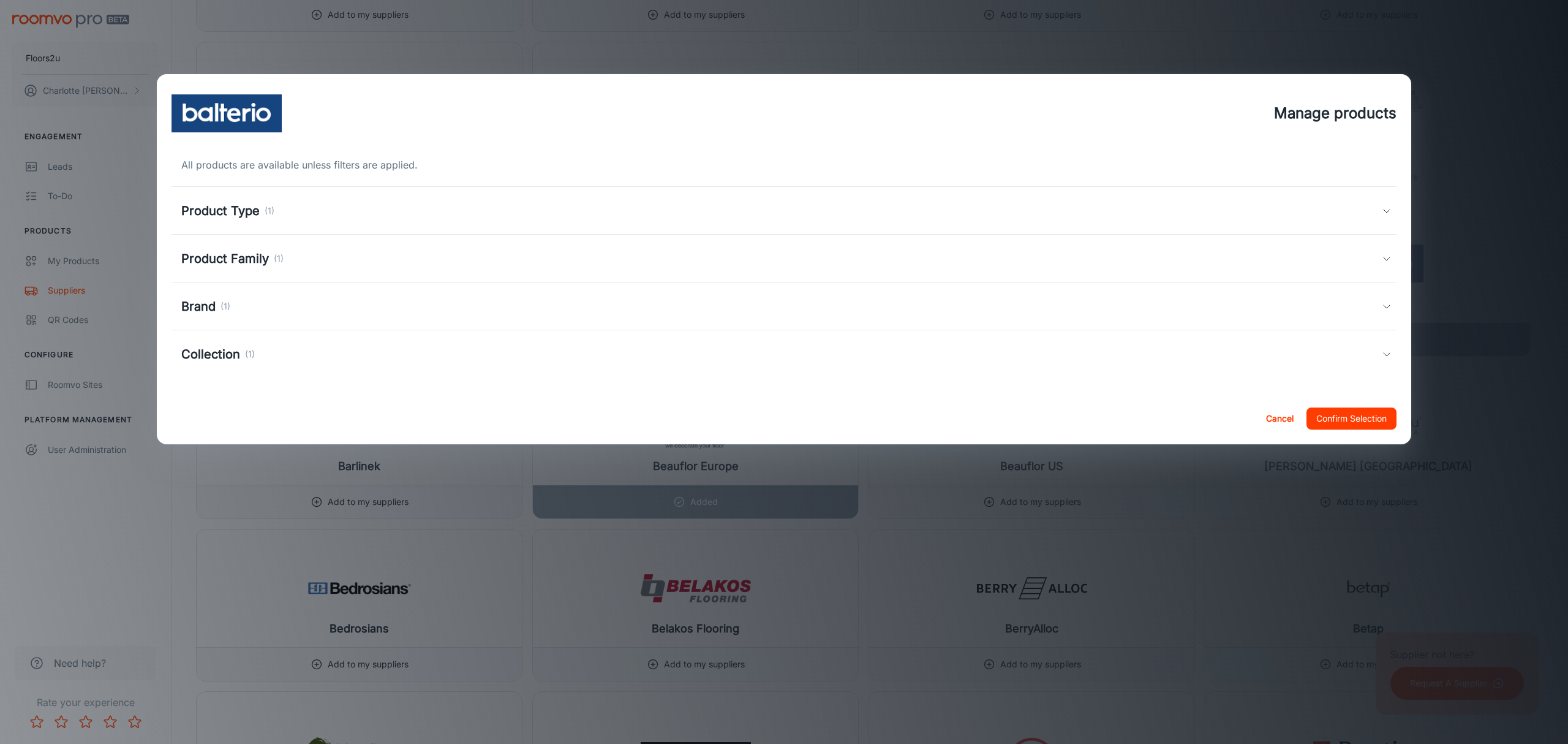
click at [1217, 27] on div "Manage products All products are available unless filters are applied. Product …" at bounding box center [784, 372] width 1568 height 744
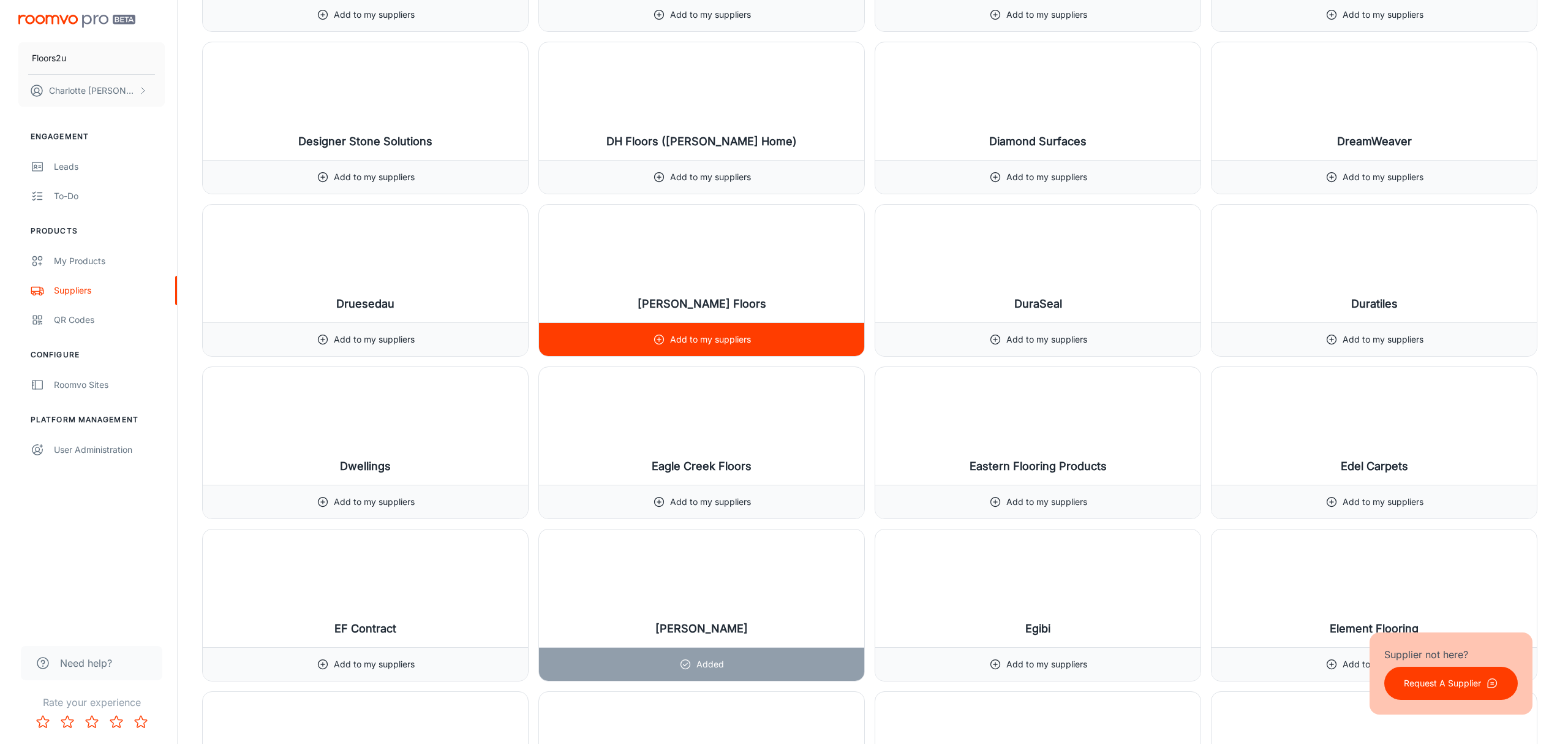
scroll to position [5202, 0]
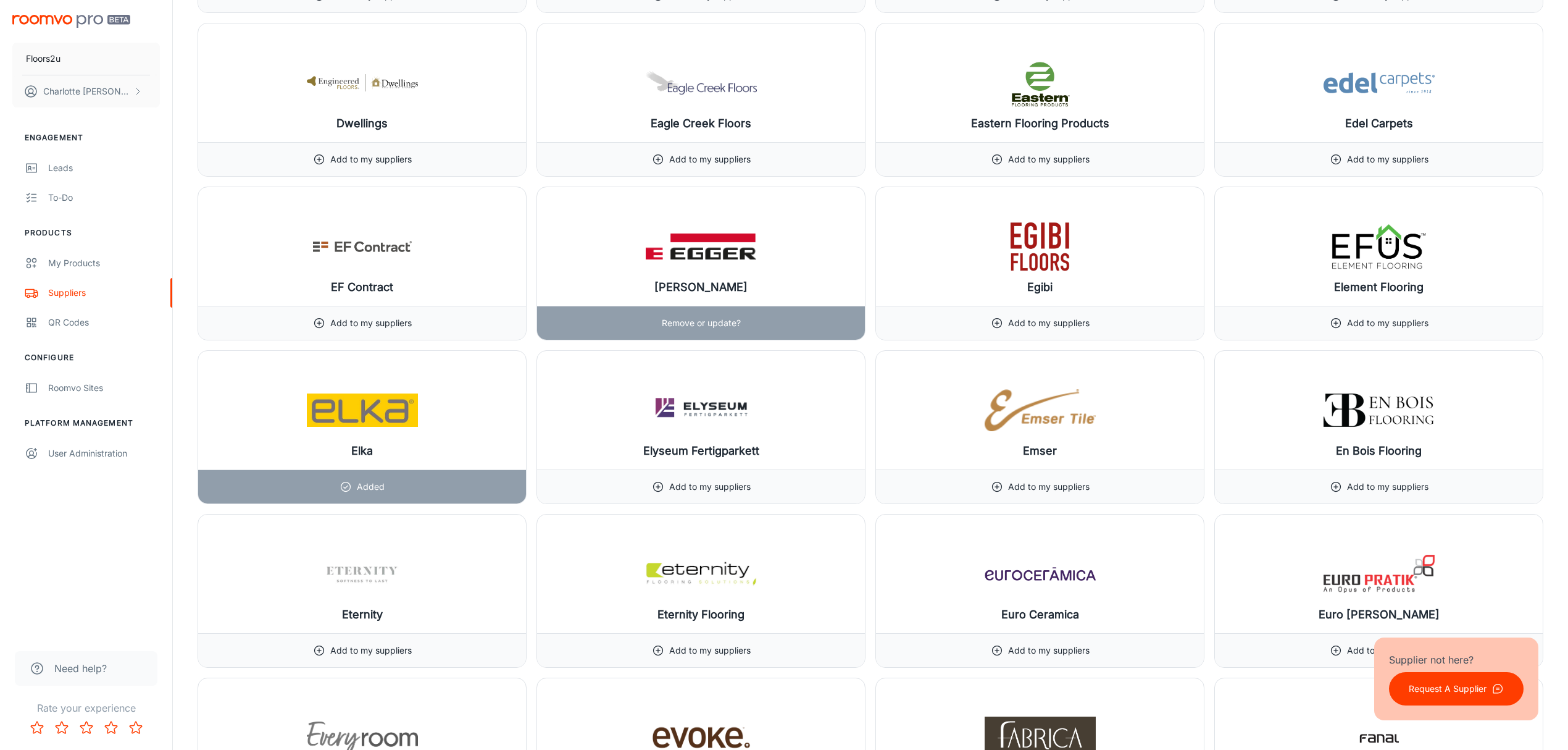
click at [643, 252] on div "[PERSON_NAME]" at bounding box center [701, 246] width 328 height 119
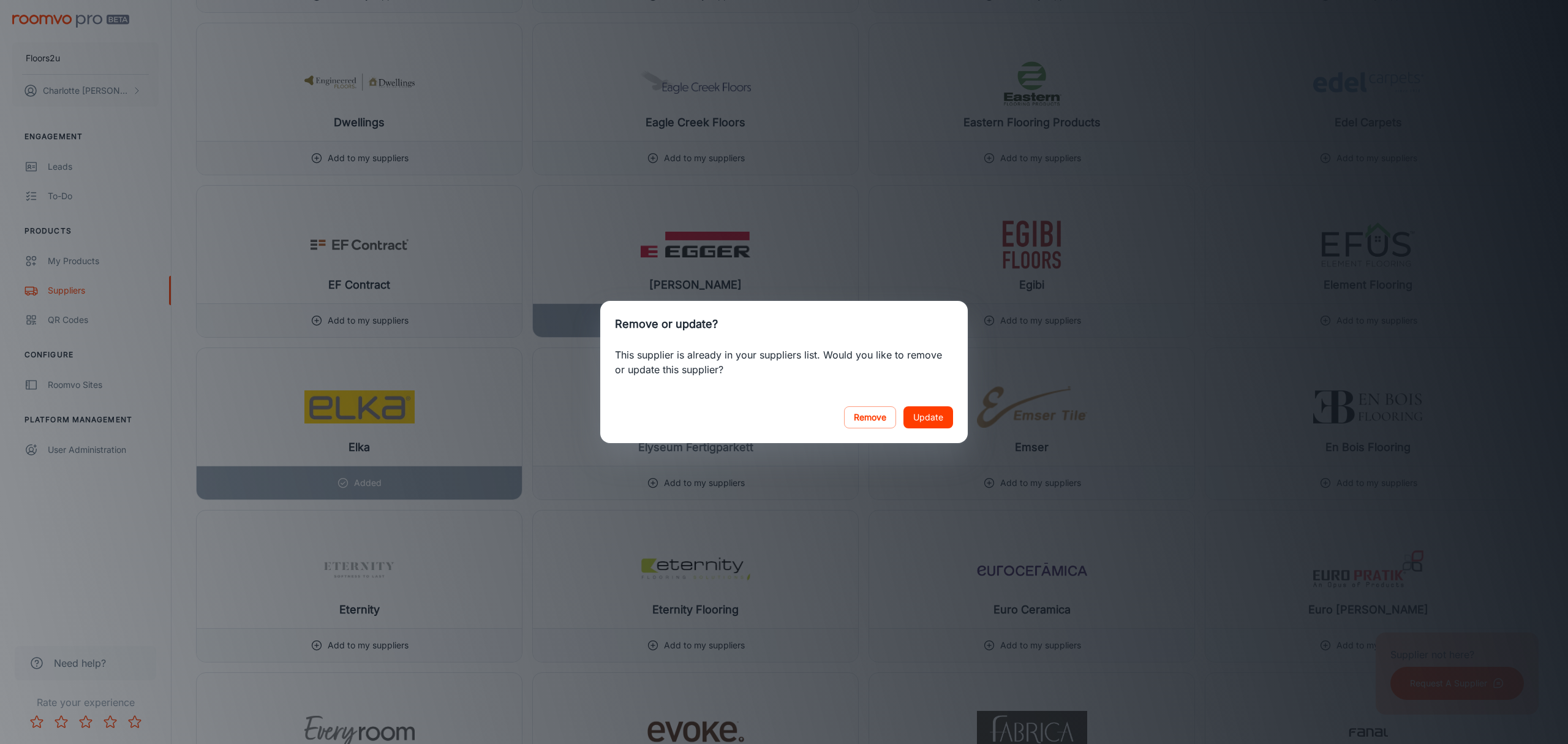
click at [933, 411] on button "Update" at bounding box center [928, 417] width 50 height 22
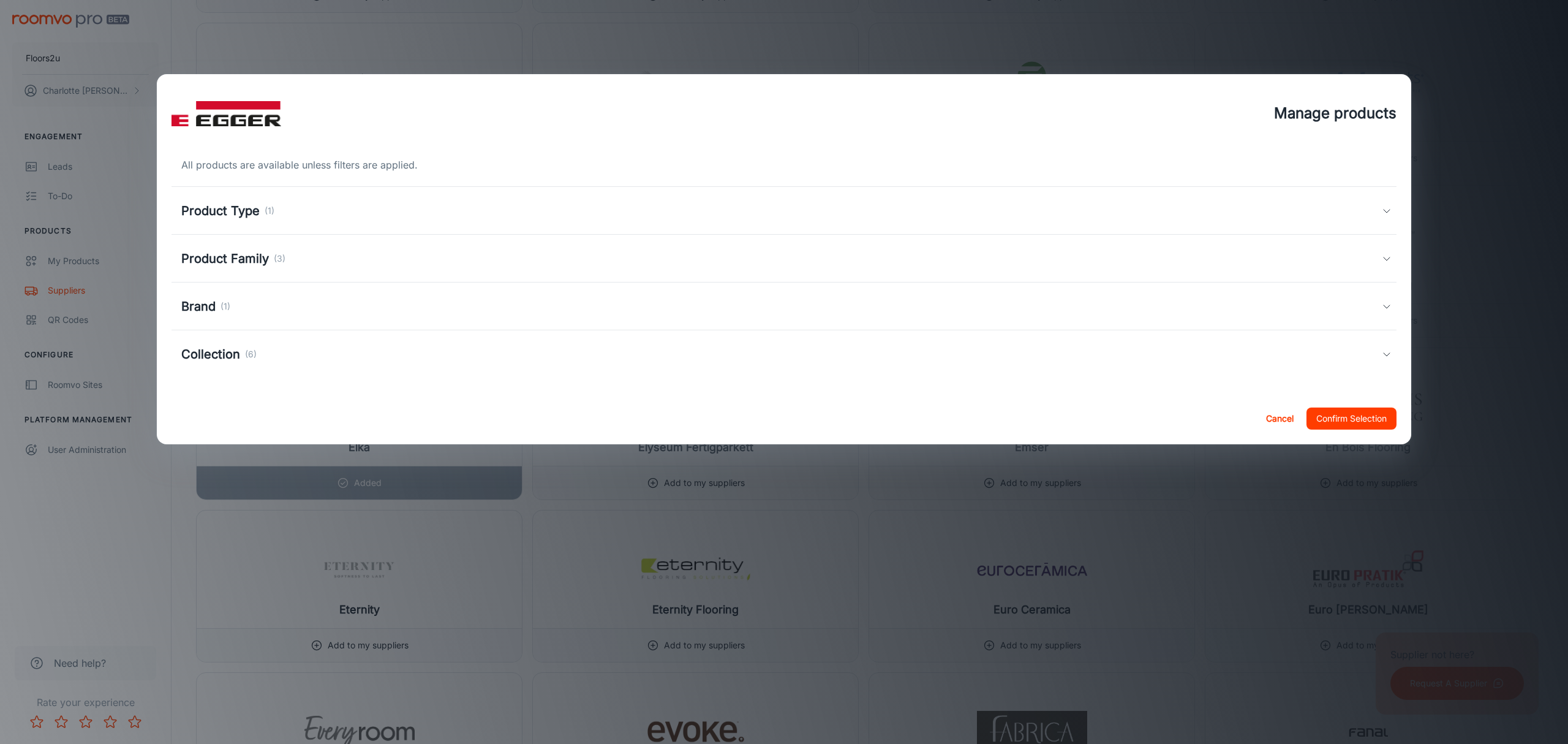
click at [243, 207] on h5 "Product Type" at bounding box center [220, 211] width 79 height 18
